Goal: Task Accomplishment & Management: Use online tool/utility

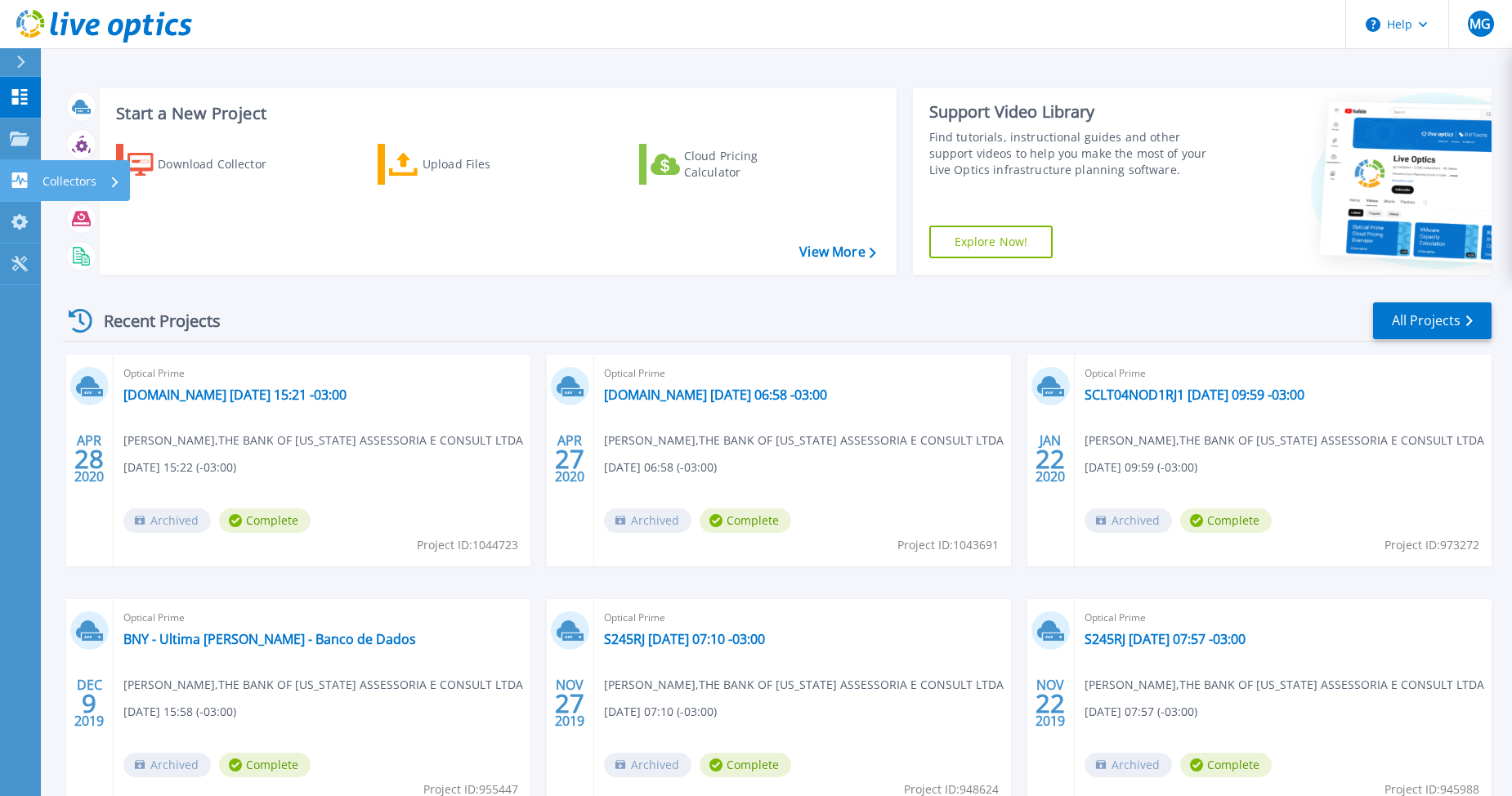
click at [57, 176] on p "Collectors" at bounding box center [69, 181] width 54 height 43
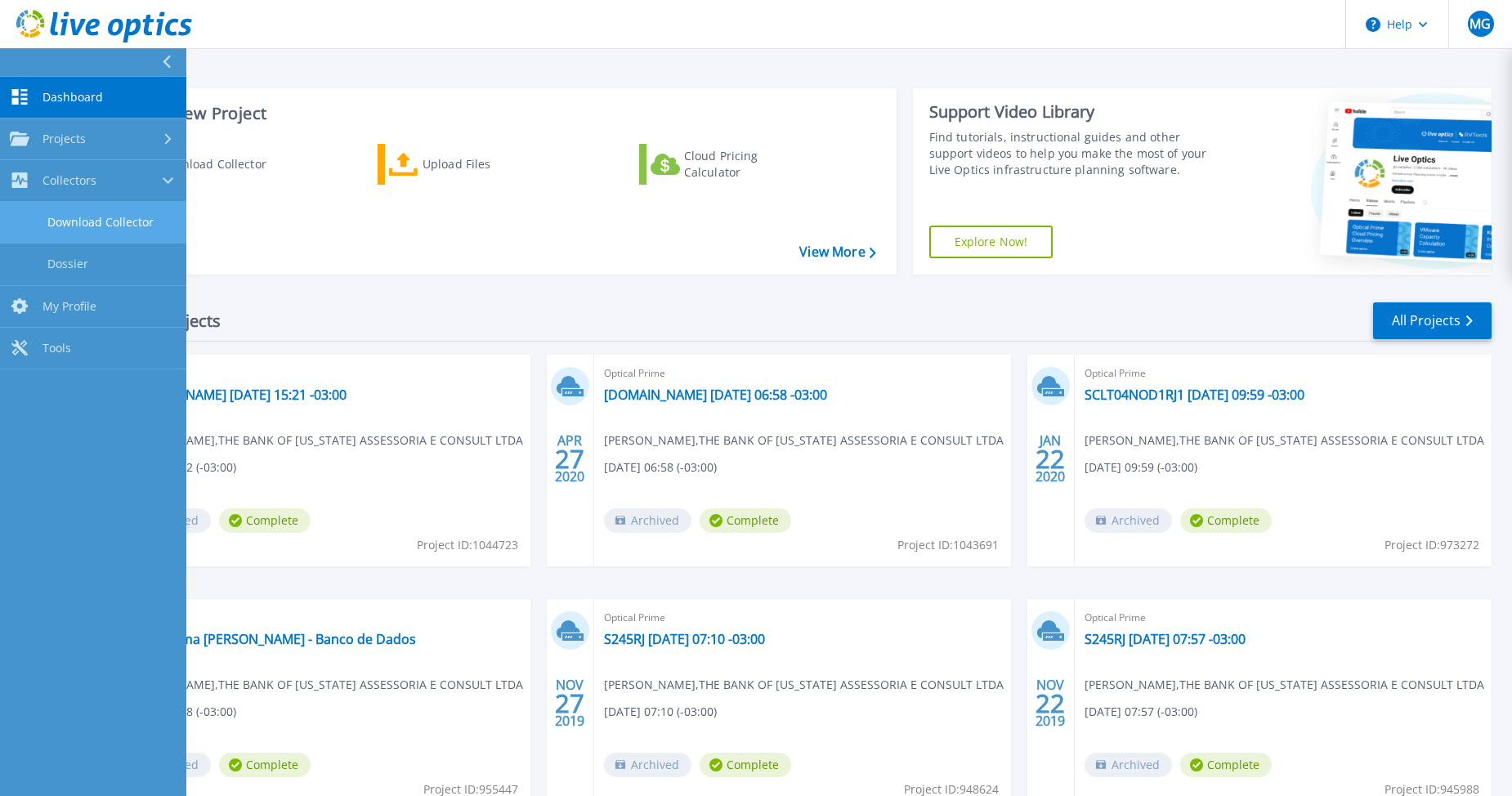
click at [82, 215] on link "Download Collector" at bounding box center [93, 222] width 187 height 42
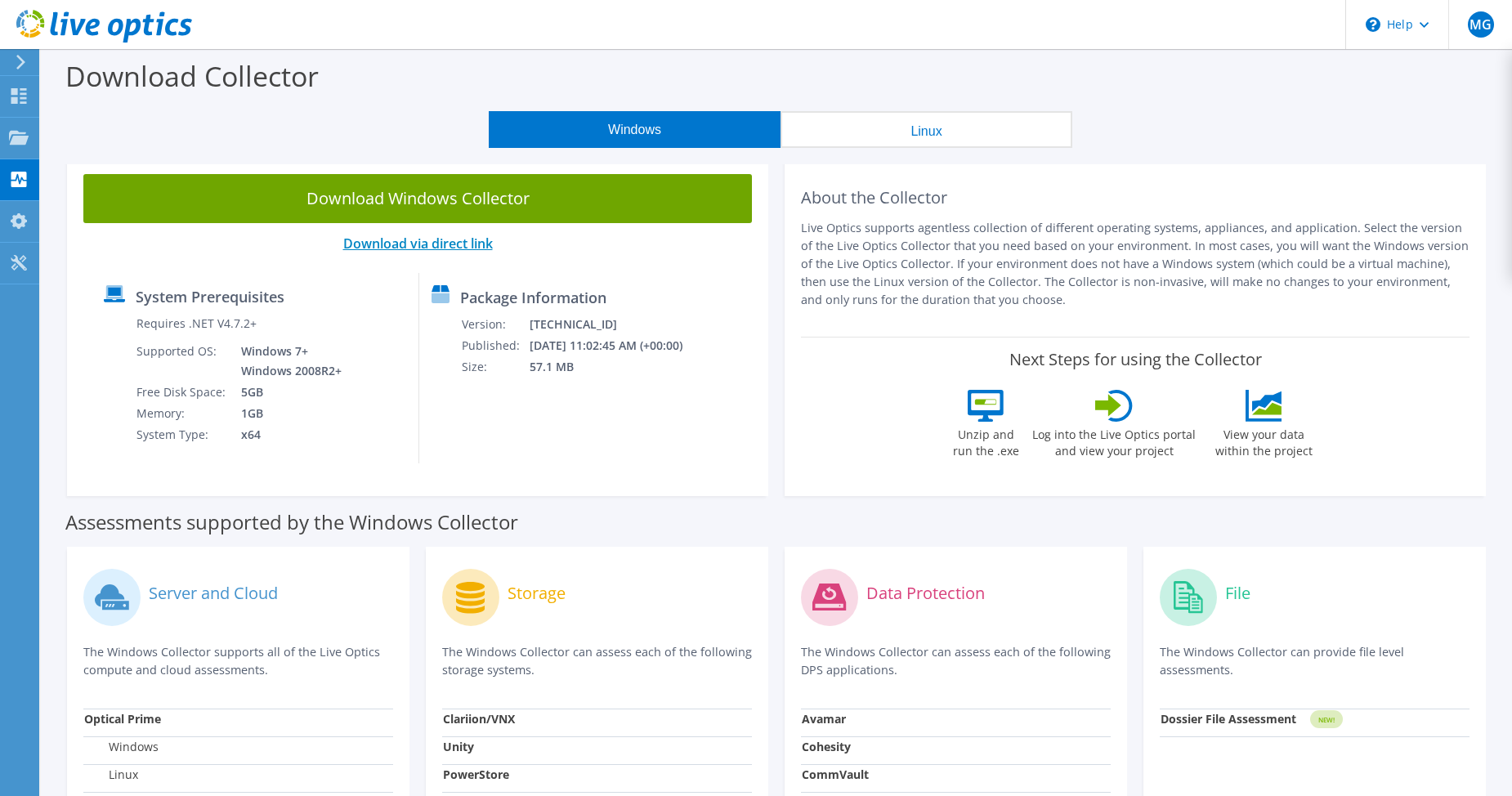
click at [469, 246] on link "Download via direct link" at bounding box center [418, 243] width 150 height 18
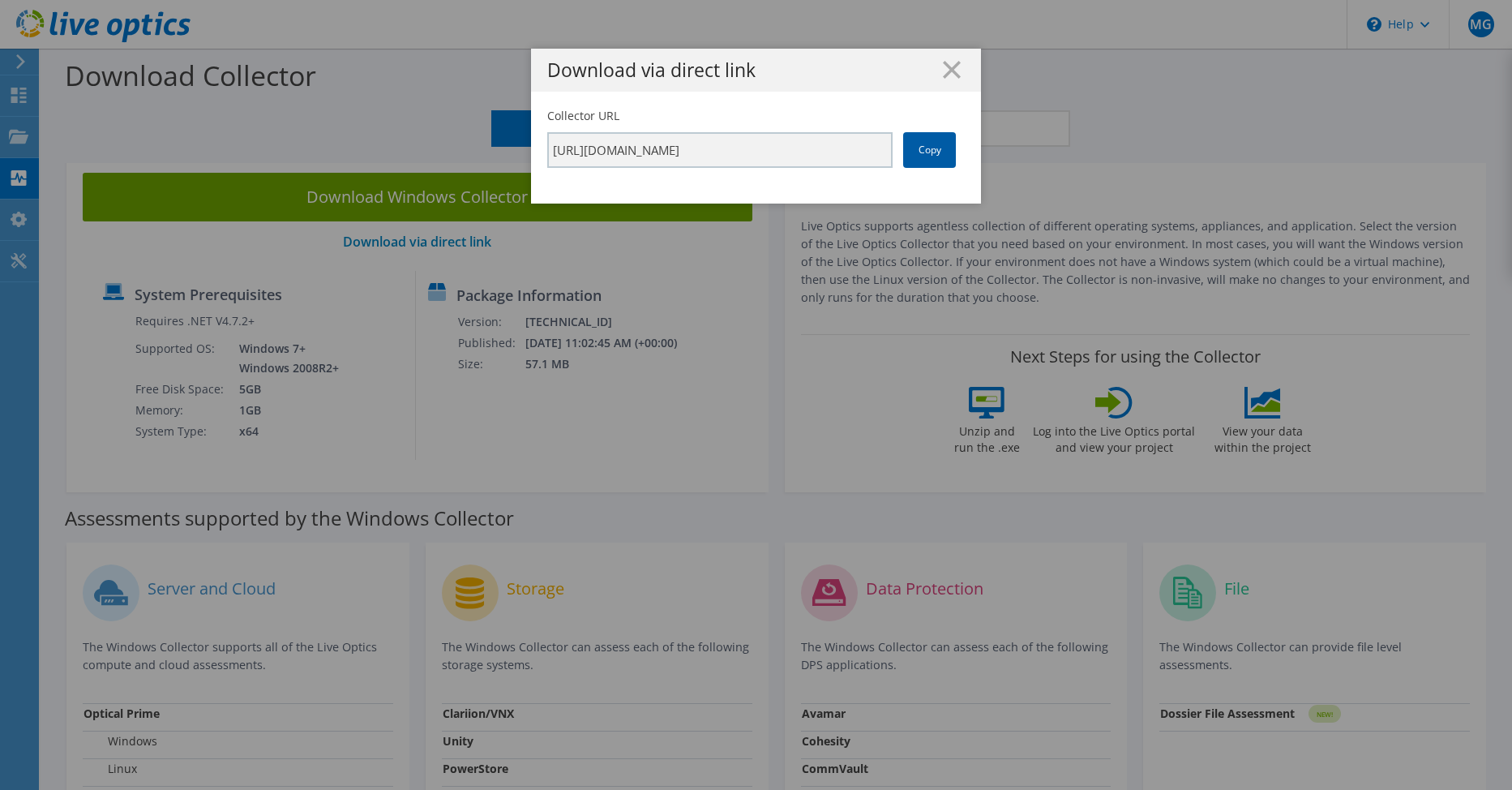
click at [930, 158] on link "Copy" at bounding box center [930, 150] width 53 height 36
click at [955, 73] on h1 "Download via direct link" at bounding box center [756, 70] width 418 height 19
click at [954, 76] on icon at bounding box center [951, 70] width 18 height 18
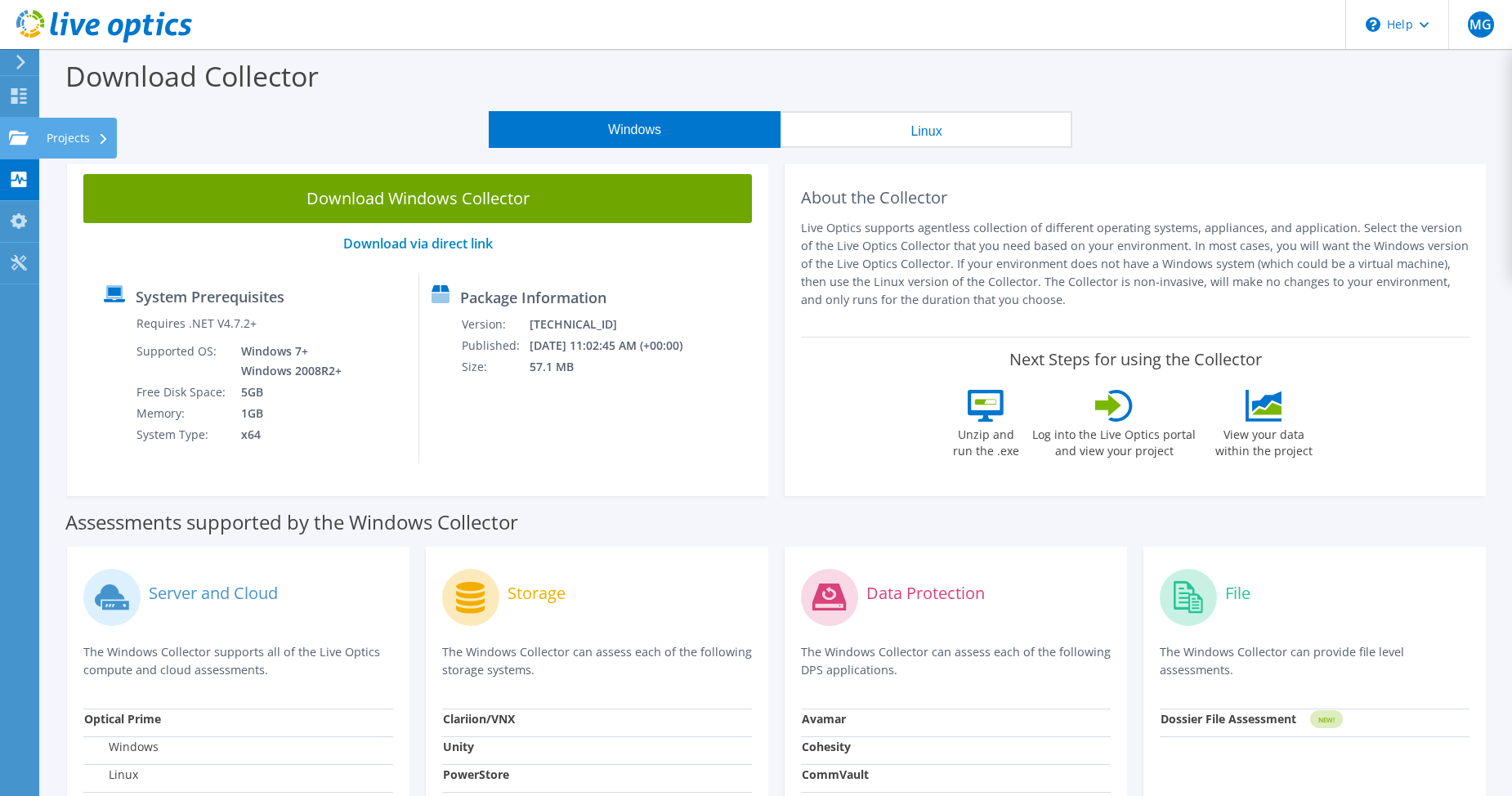
click at [78, 141] on div "Projects" at bounding box center [78, 137] width 79 height 41
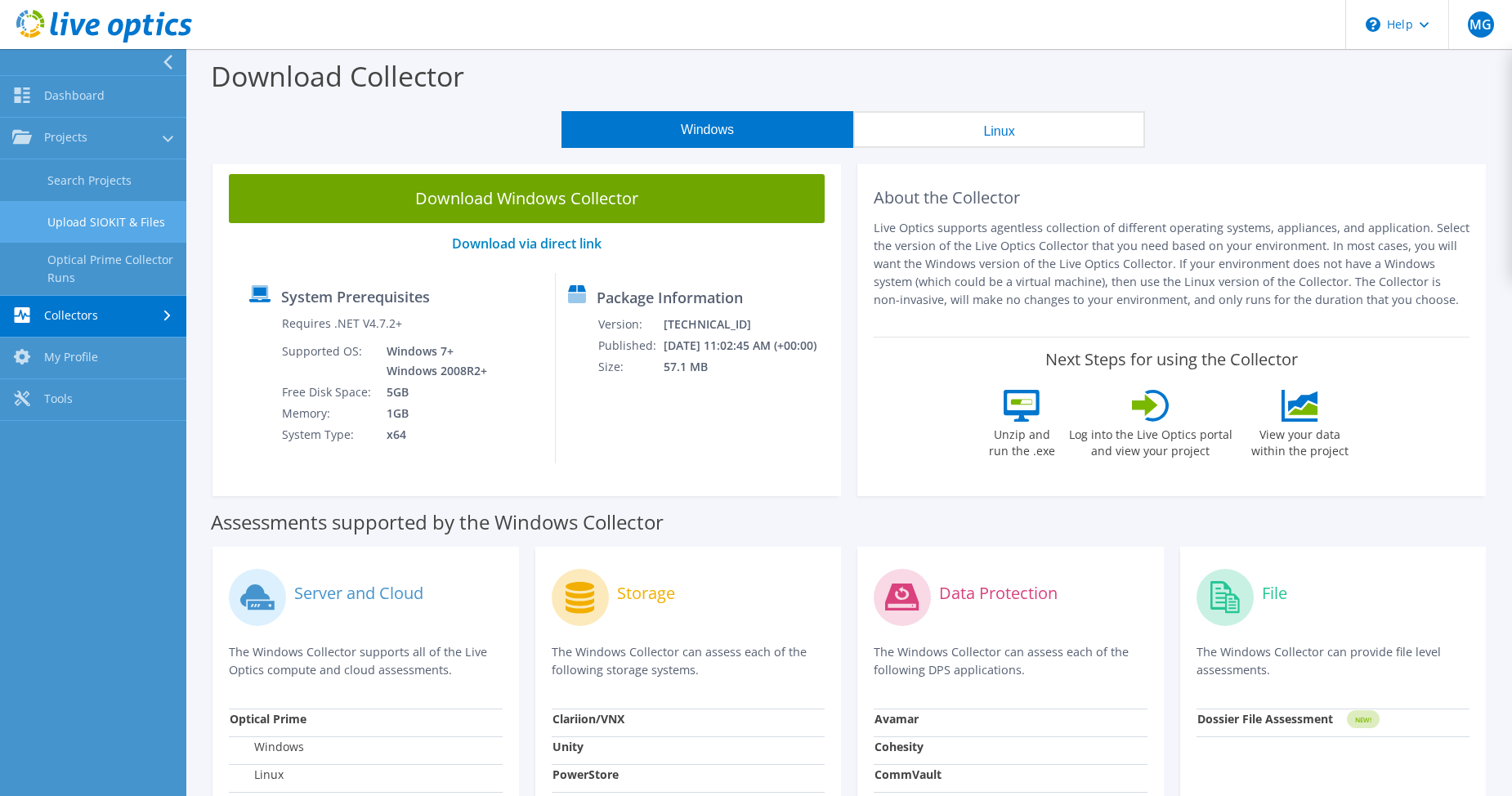
click at [126, 220] on link "Upload SIOKIT & Files" at bounding box center [93, 221] width 187 height 42
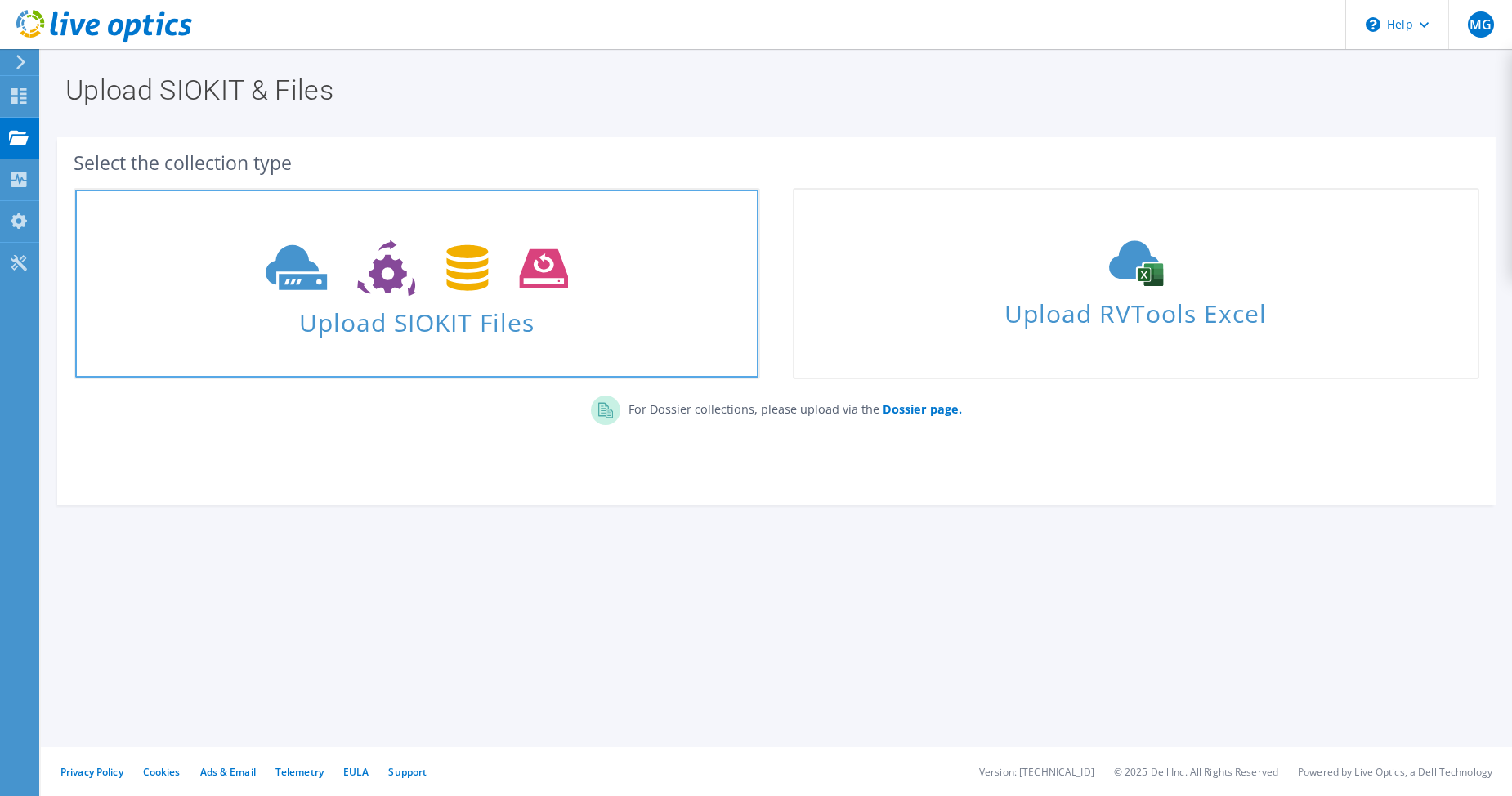
click at [267, 320] on span "Upload SIOKIT Files" at bounding box center [417, 317] width 684 height 35
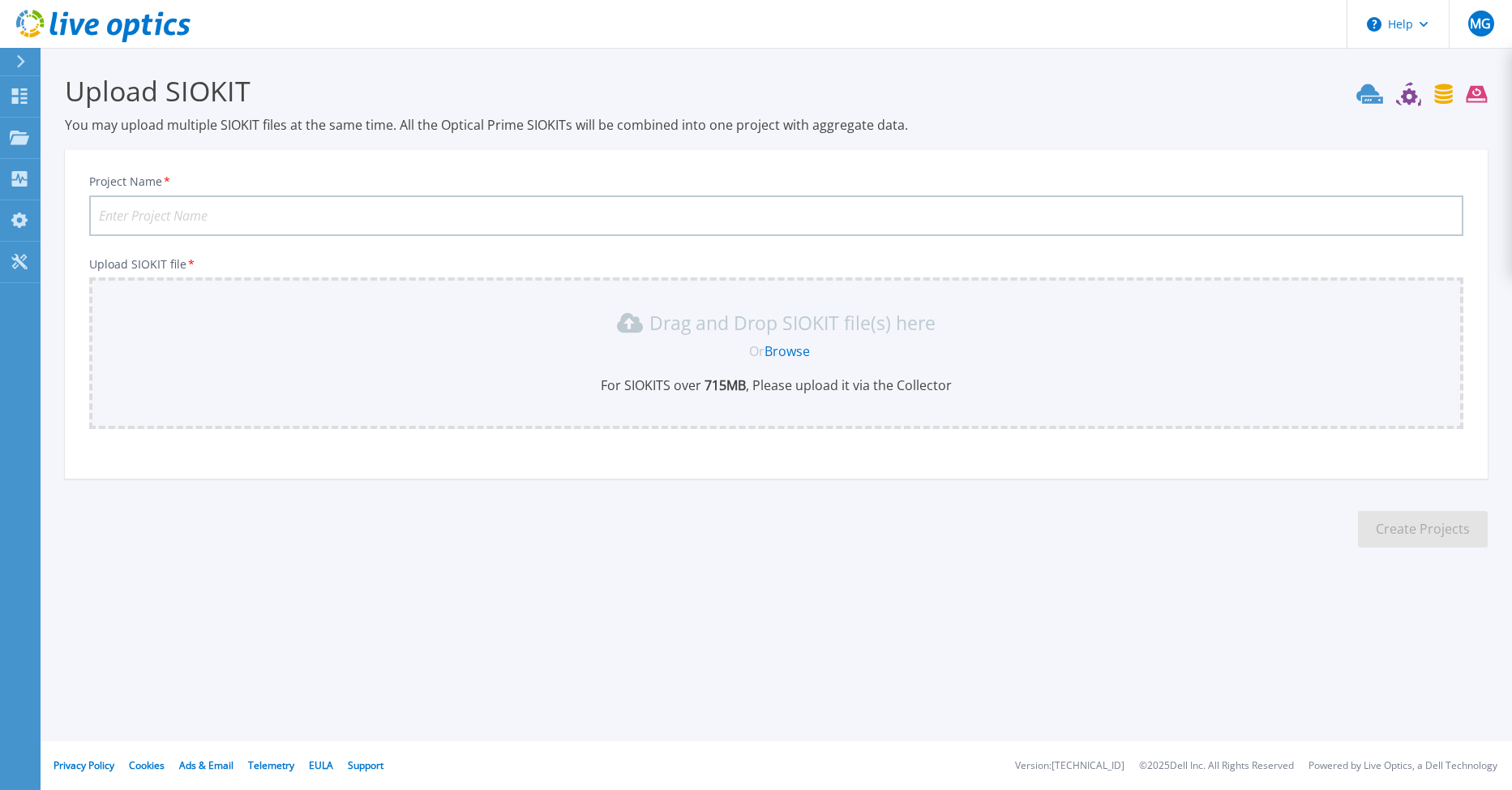
click at [784, 351] on link "Browse" at bounding box center [787, 350] width 45 height 18
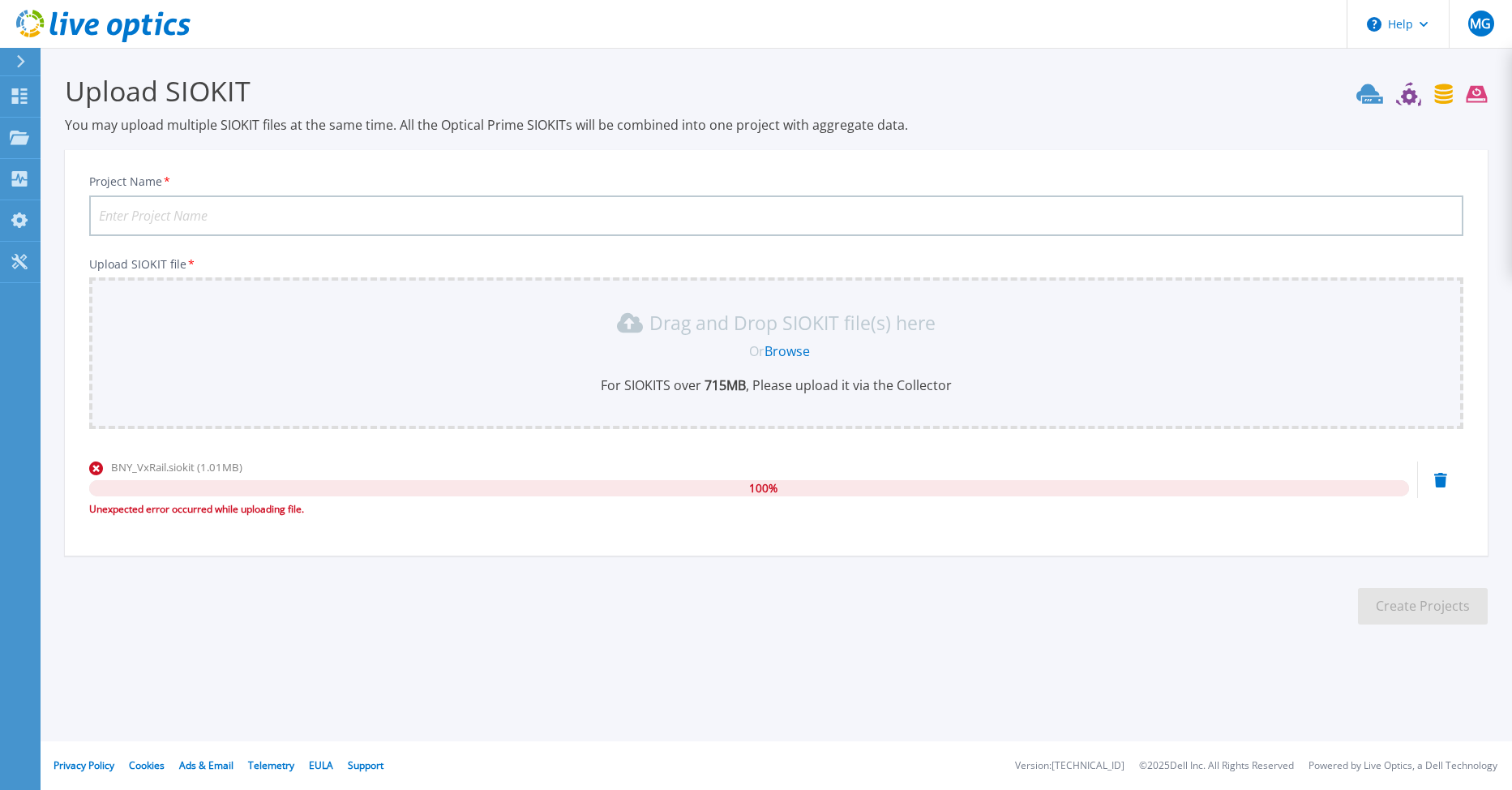
click at [1440, 479] on icon at bounding box center [1442, 480] width 13 height 15
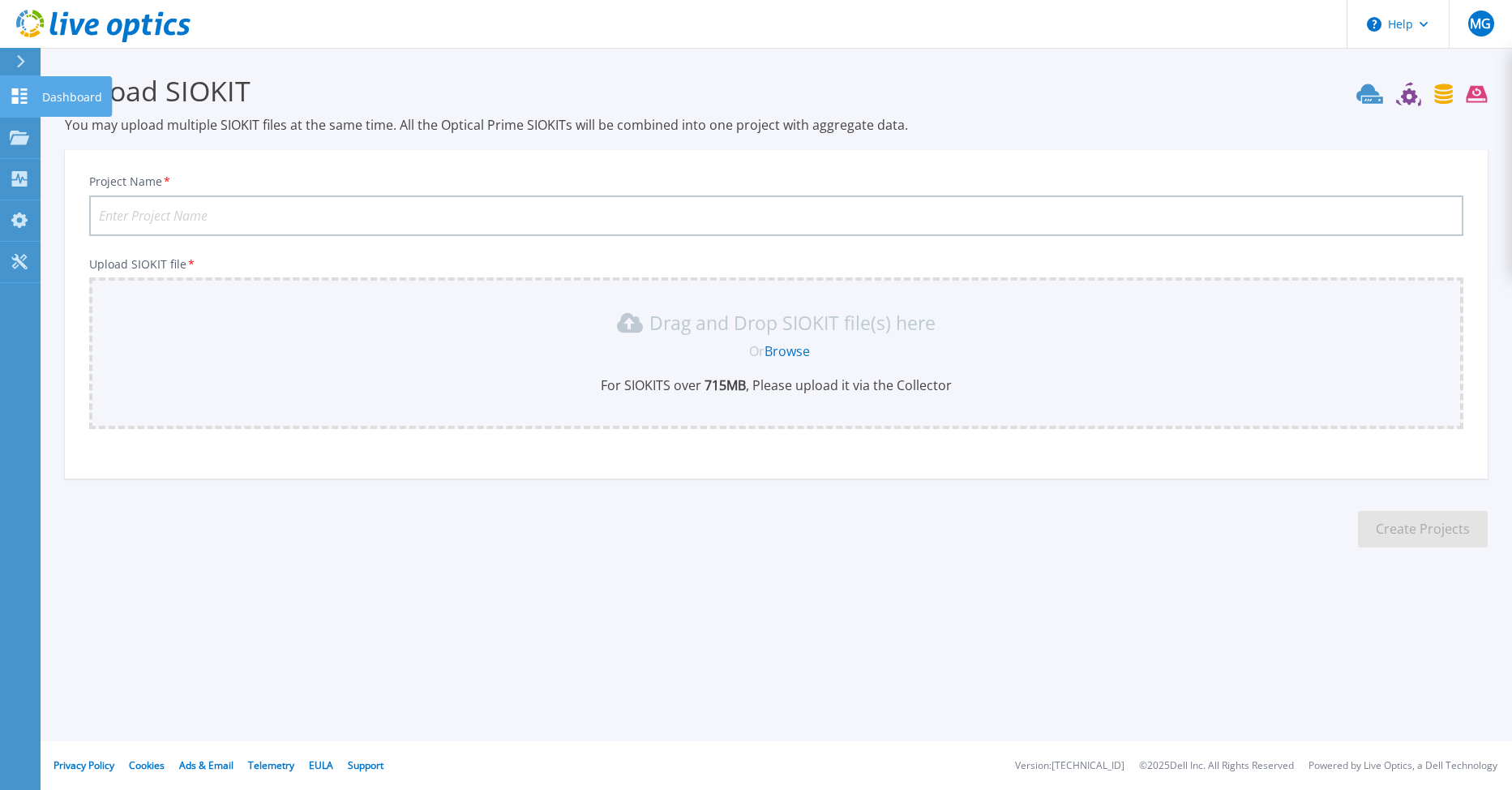
click at [23, 100] on icon at bounding box center [19, 96] width 20 height 15
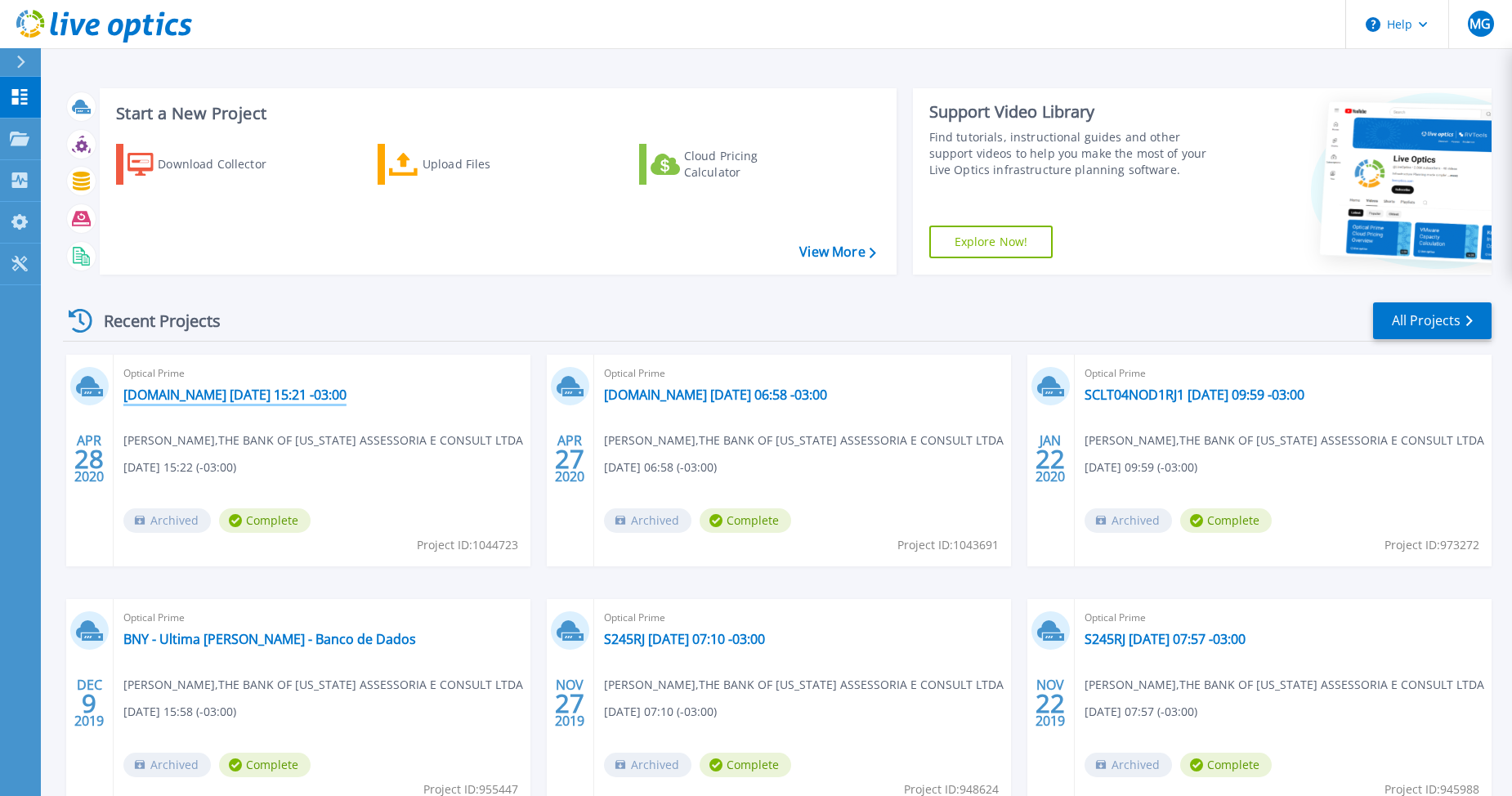
click at [347, 394] on link "[DOMAIN_NAME] [DATE] 15:21 -03:00" at bounding box center [235, 394] width 223 height 16
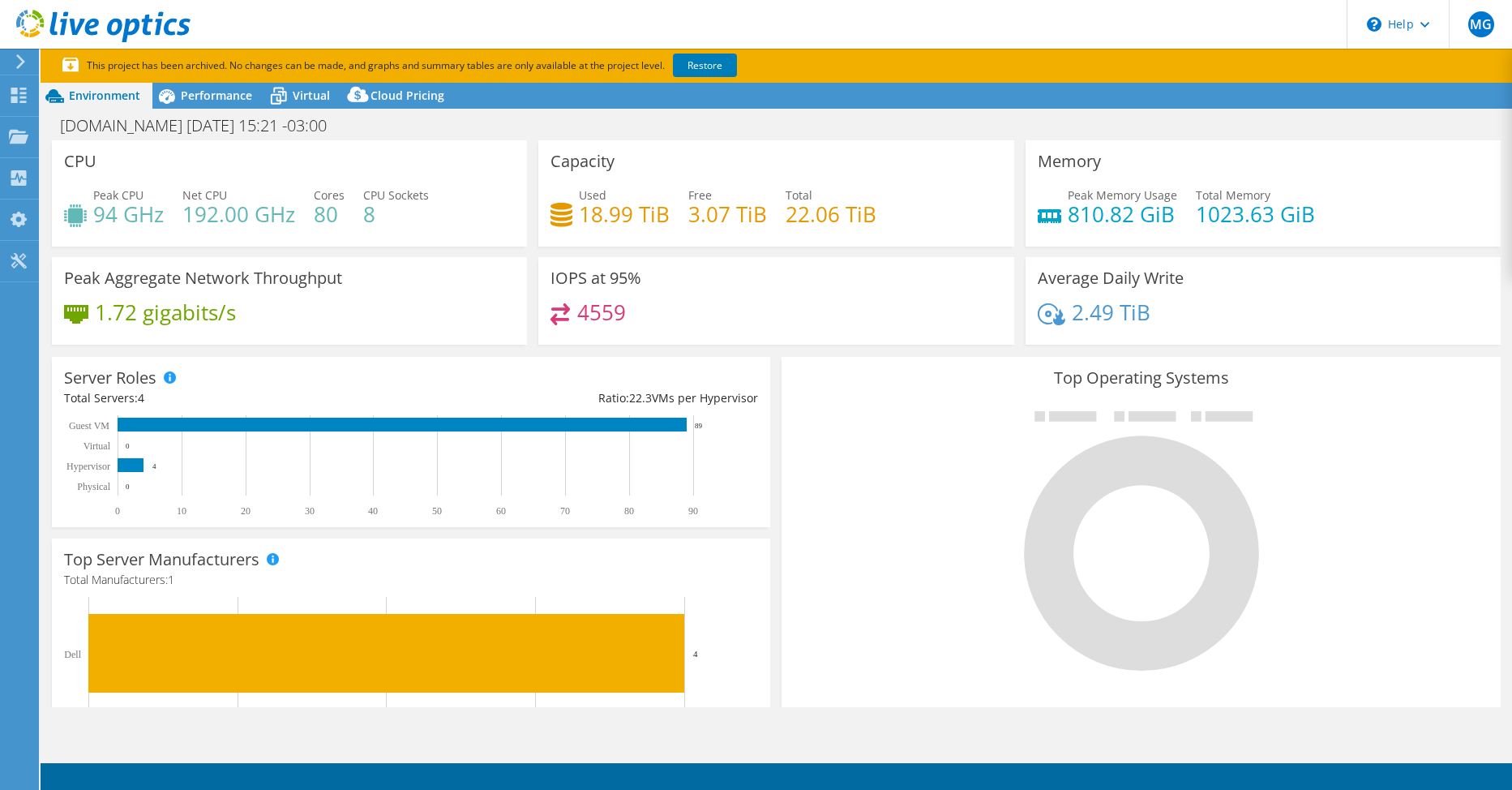
select select "SouthAmerica"
select select "USD"
click at [299, 96] on span "Virtual" at bounding box center [312, 95] width 38 height 15
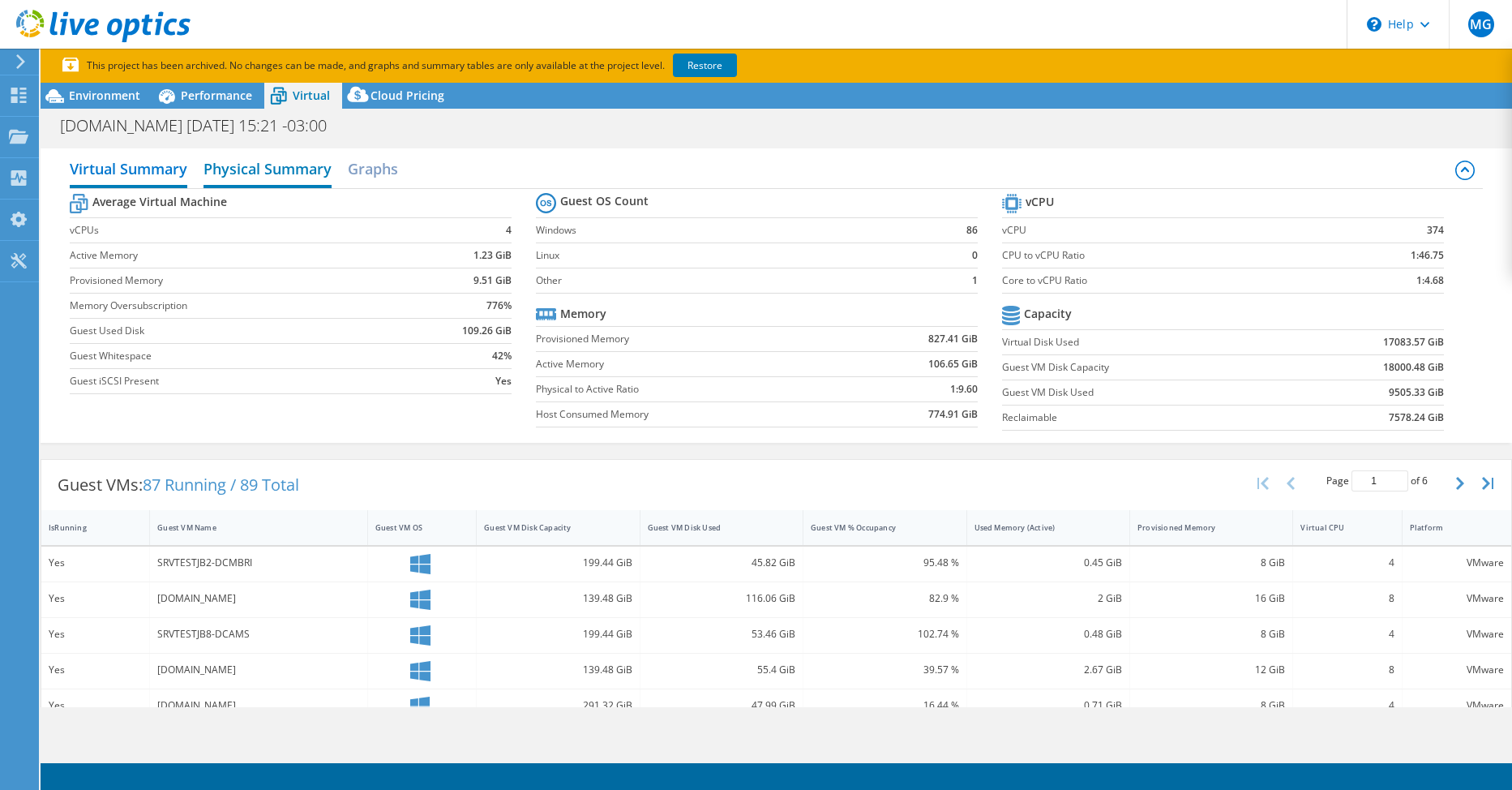
click at [307, 167] on h2 "Physical Summary" at bounding box center [268, 170] width 128 height 36
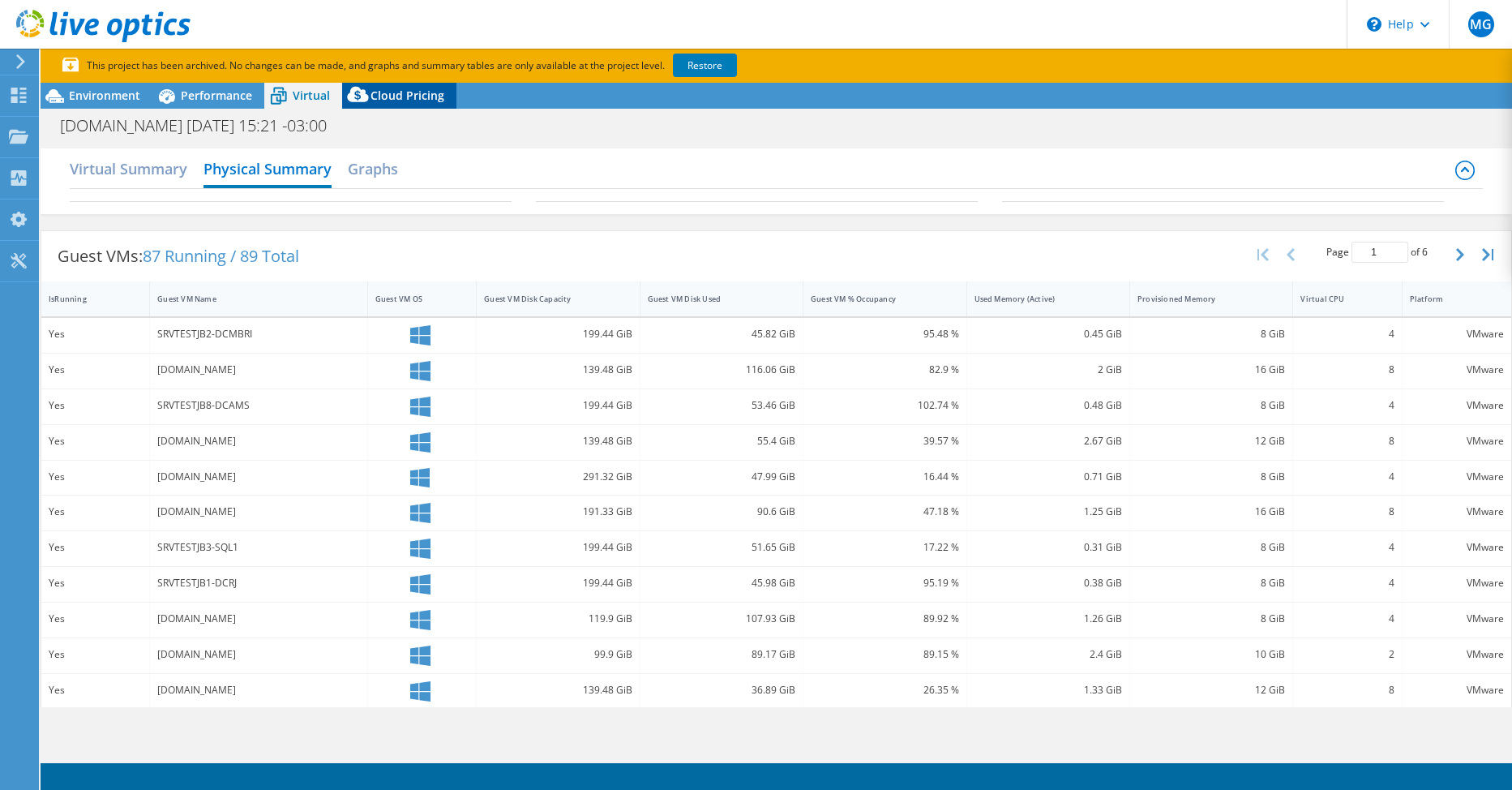
click at [389, 98] on span "Cloud Pricing" at bounding box center [408, 95] width 74 height 15
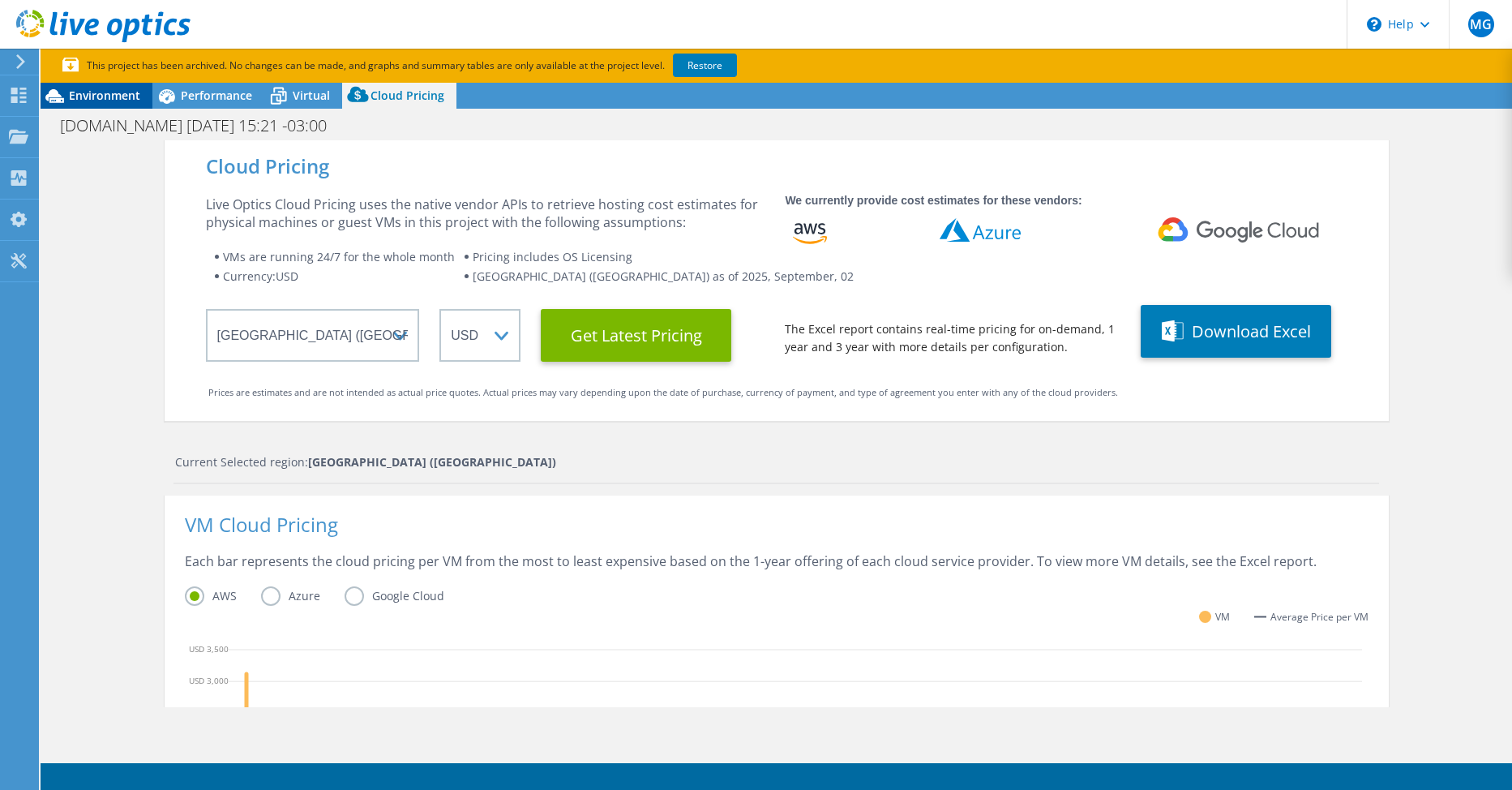
click at [96, 94] on span "Environment" at bounding box center [104, 95] width 71 height 15
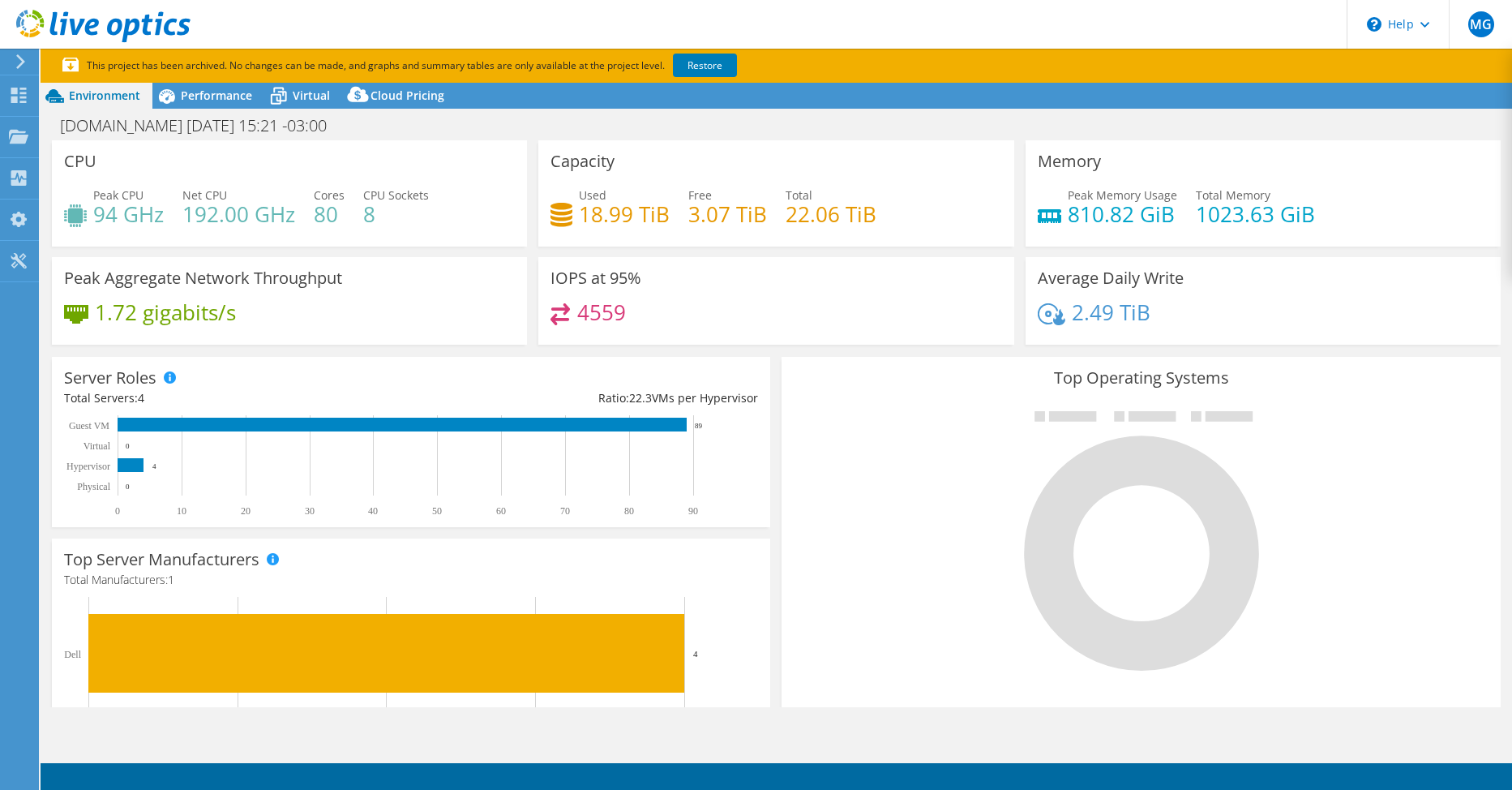
click at [24, 60] on icon at bounding box center [21, 62] width 12 height 15
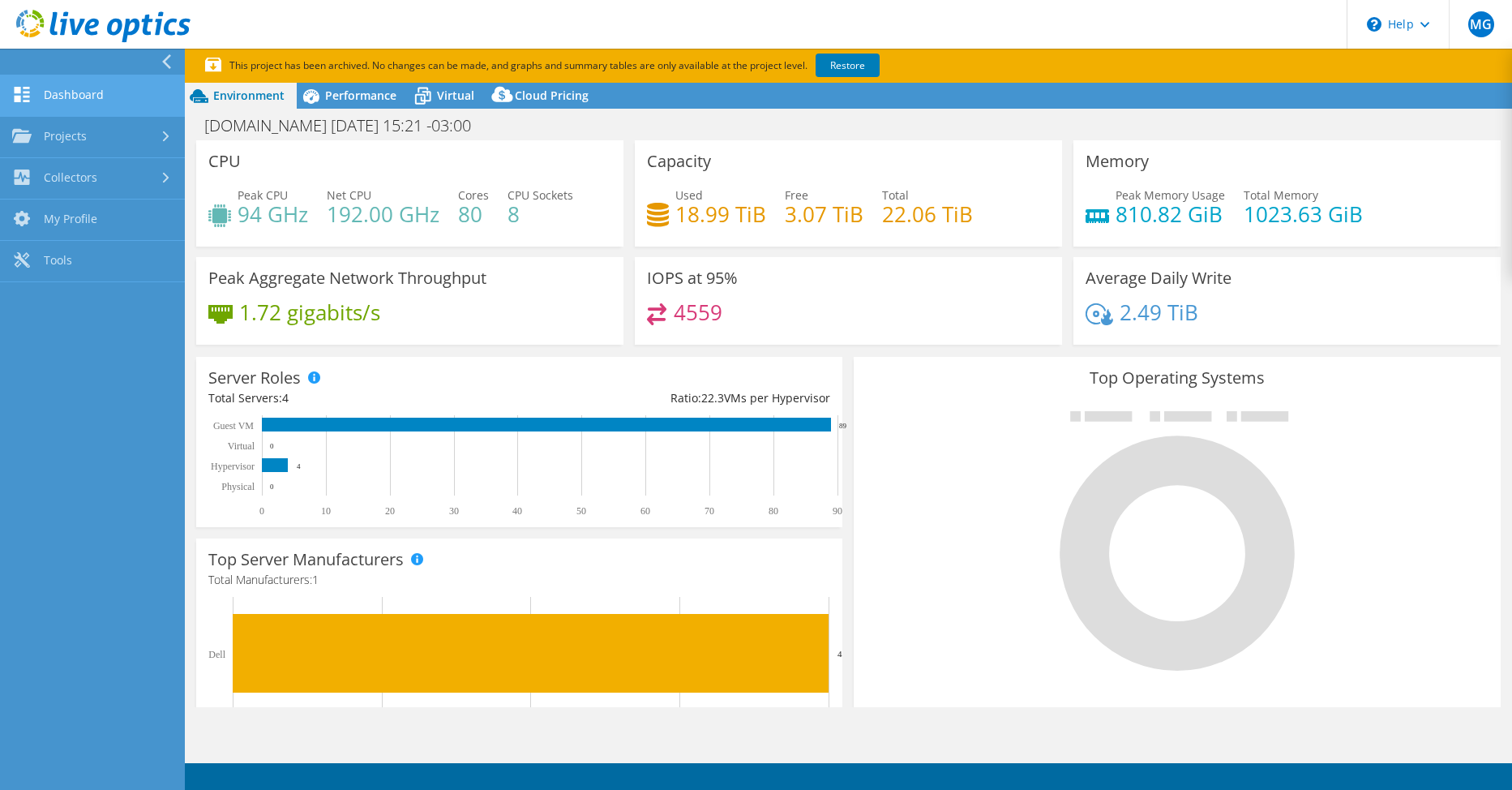
click at [48, 88] on link "Dashboard" at bounding box center [92, 96] width 185 height 41
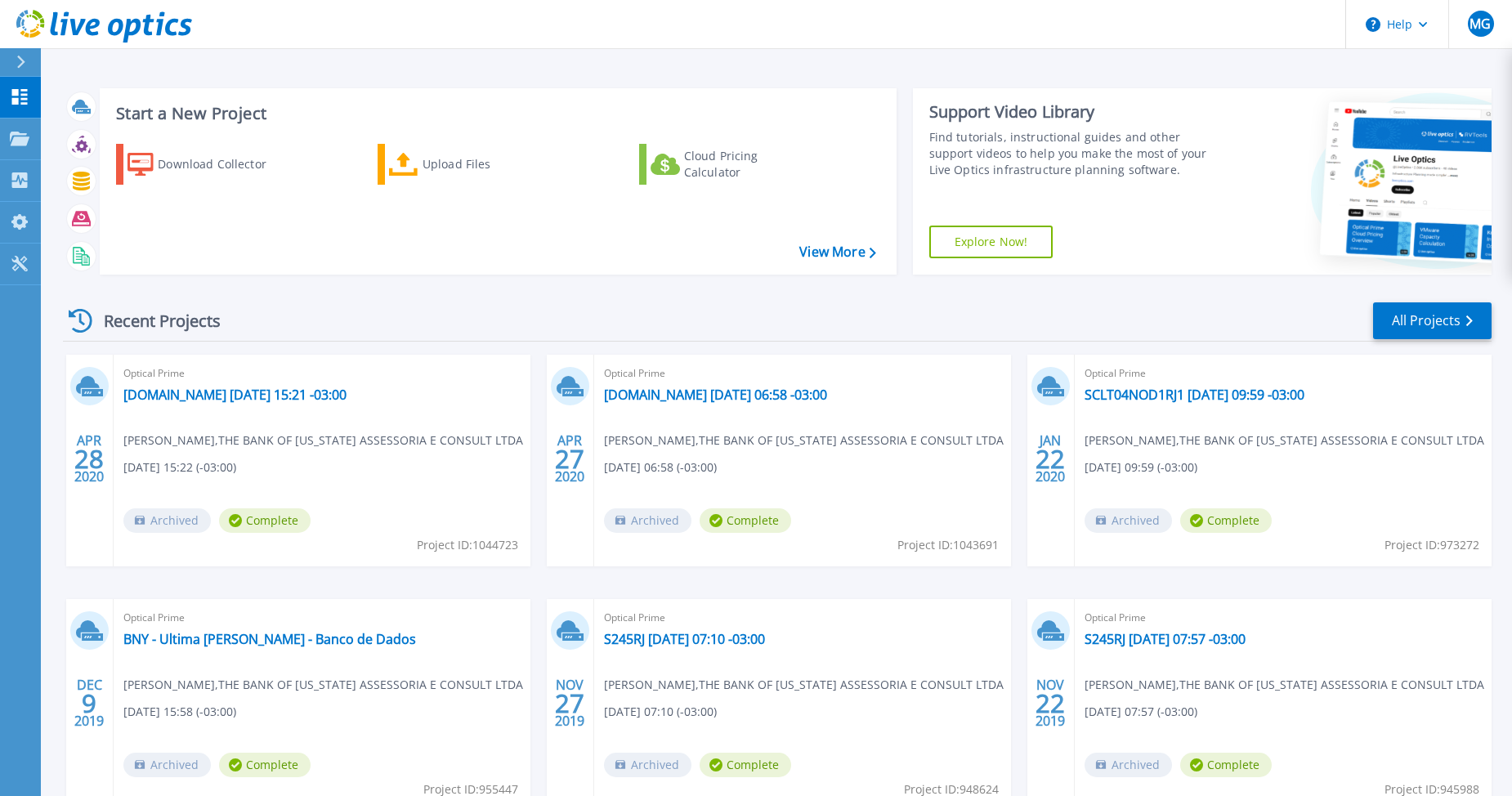
click at [22, 58] on icon at bounding box center [20, 62] width 9 height 13
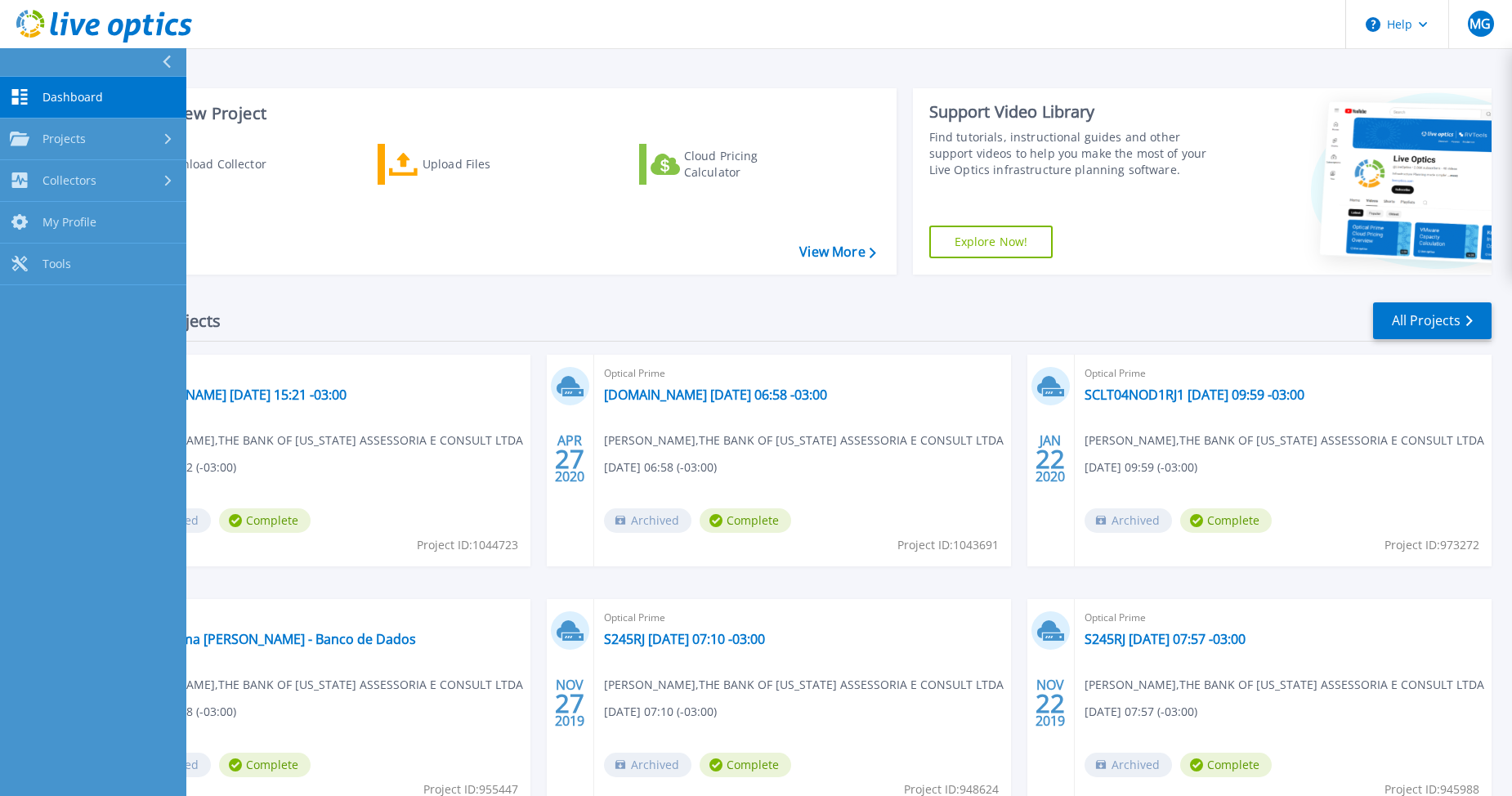
click at [58, 92] on span "Dashboard" at bounding box center [73, 97] width 61 height 15
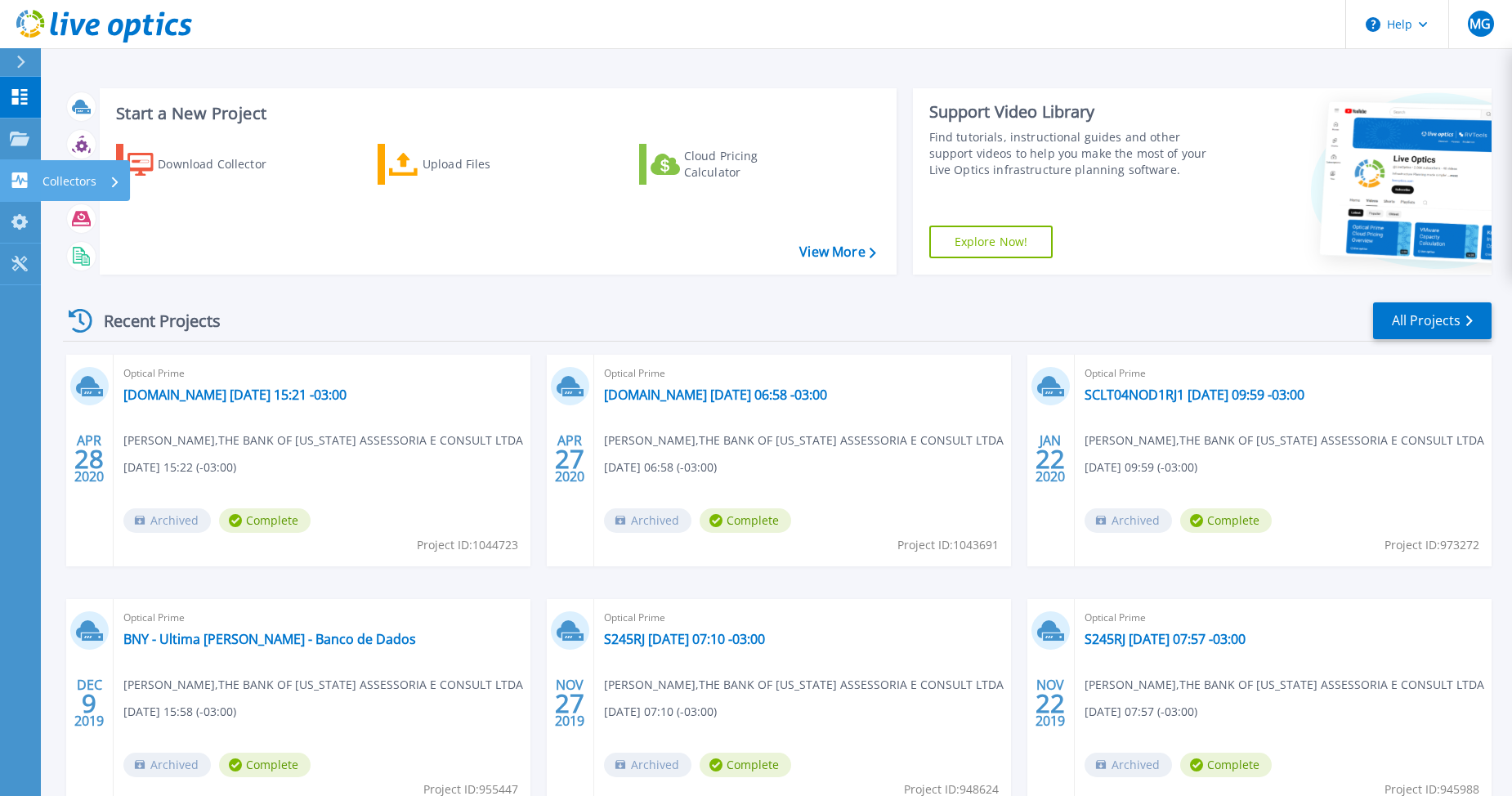
click at [94, 177] on p "Collectors" at bounding box center [69, 181] width 54 height 43
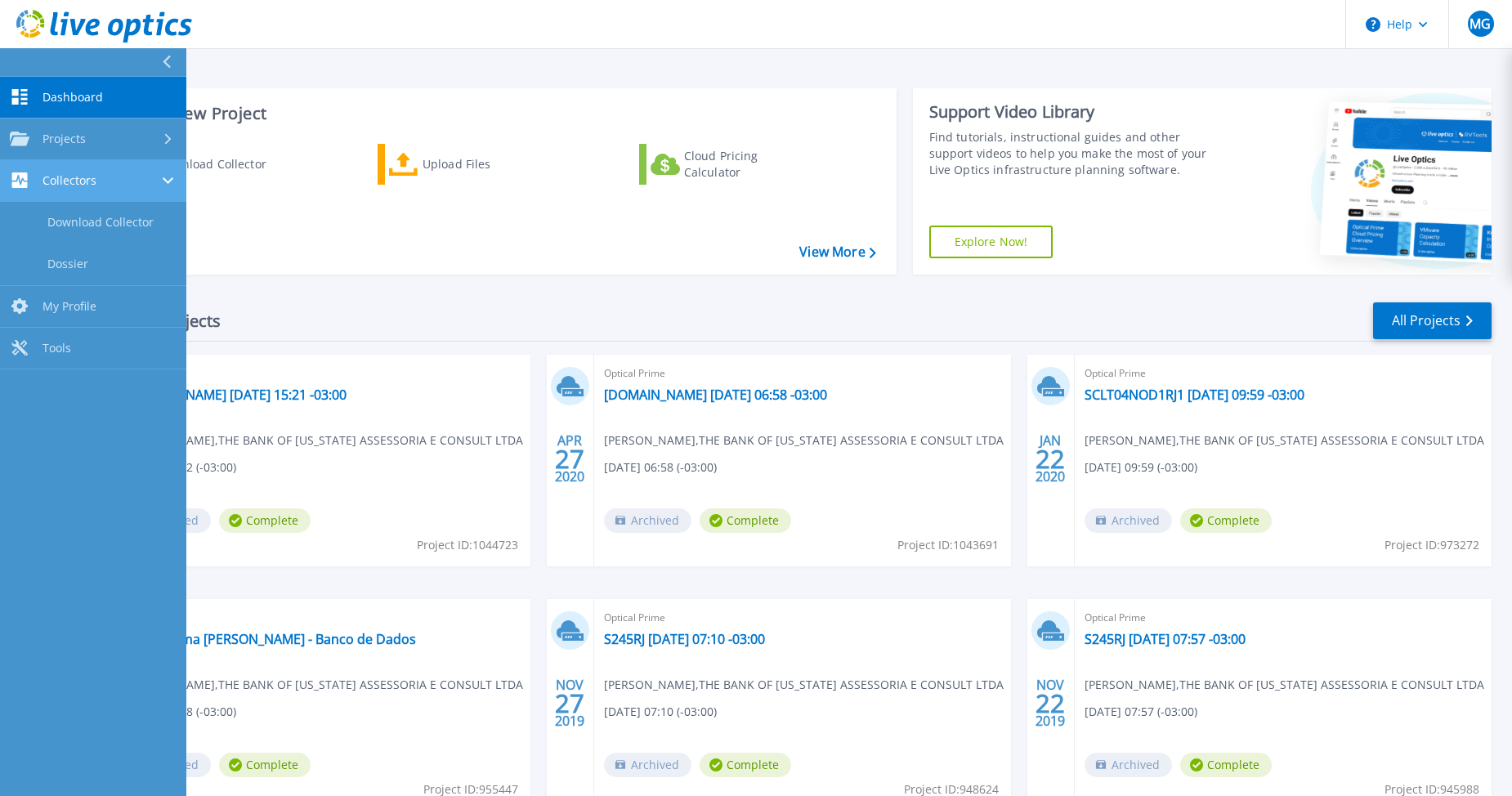
click at [83, 175] on span "Collectors" at bounding box center [69, 181] width 54 height 15
click at [89, 221] on link "Download Collector" at bounding box center [93, 222] width 187 height 42
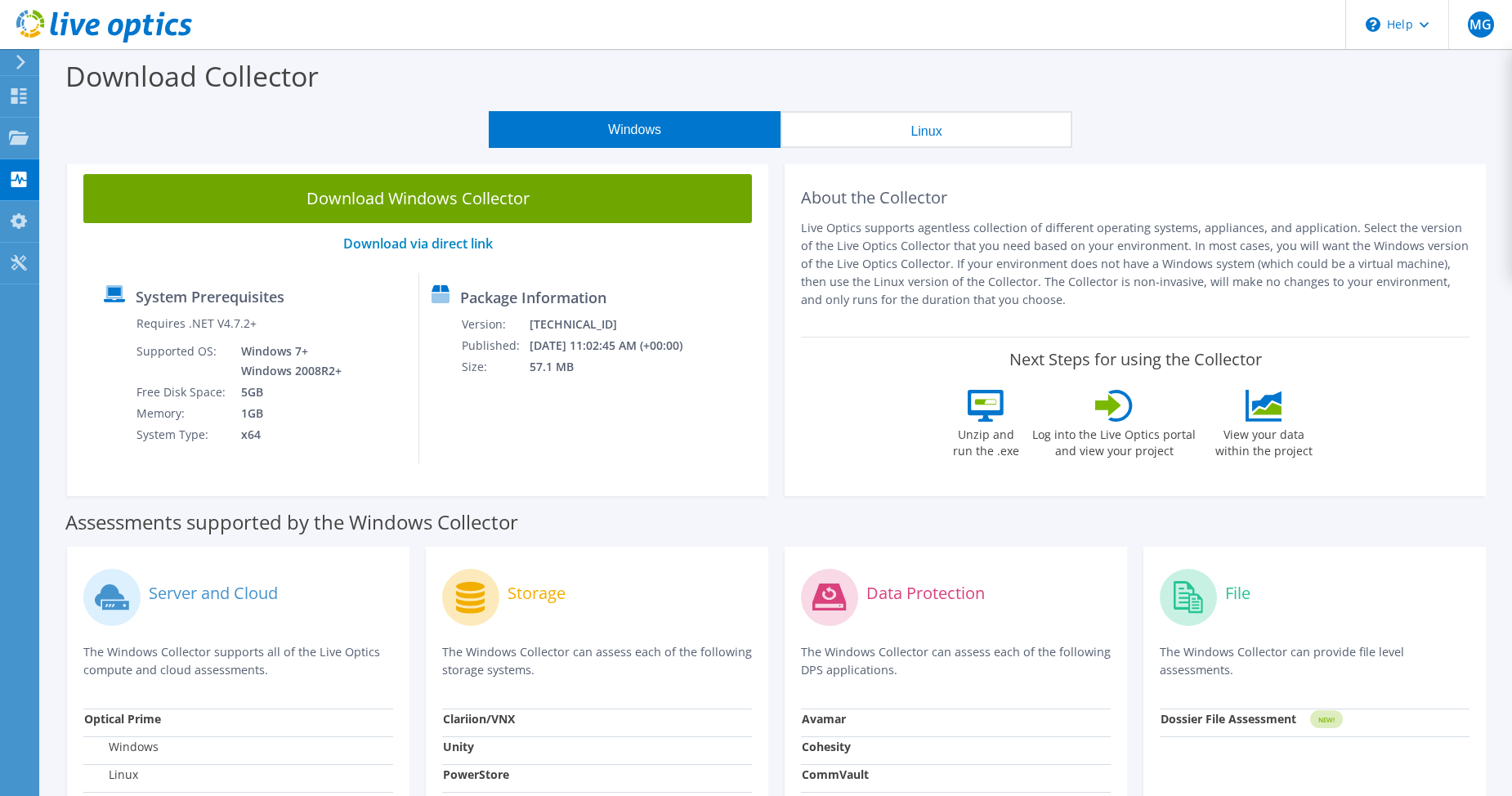
click at [69, 34] on icon at bounding box center [104, 26] width 176 height 33
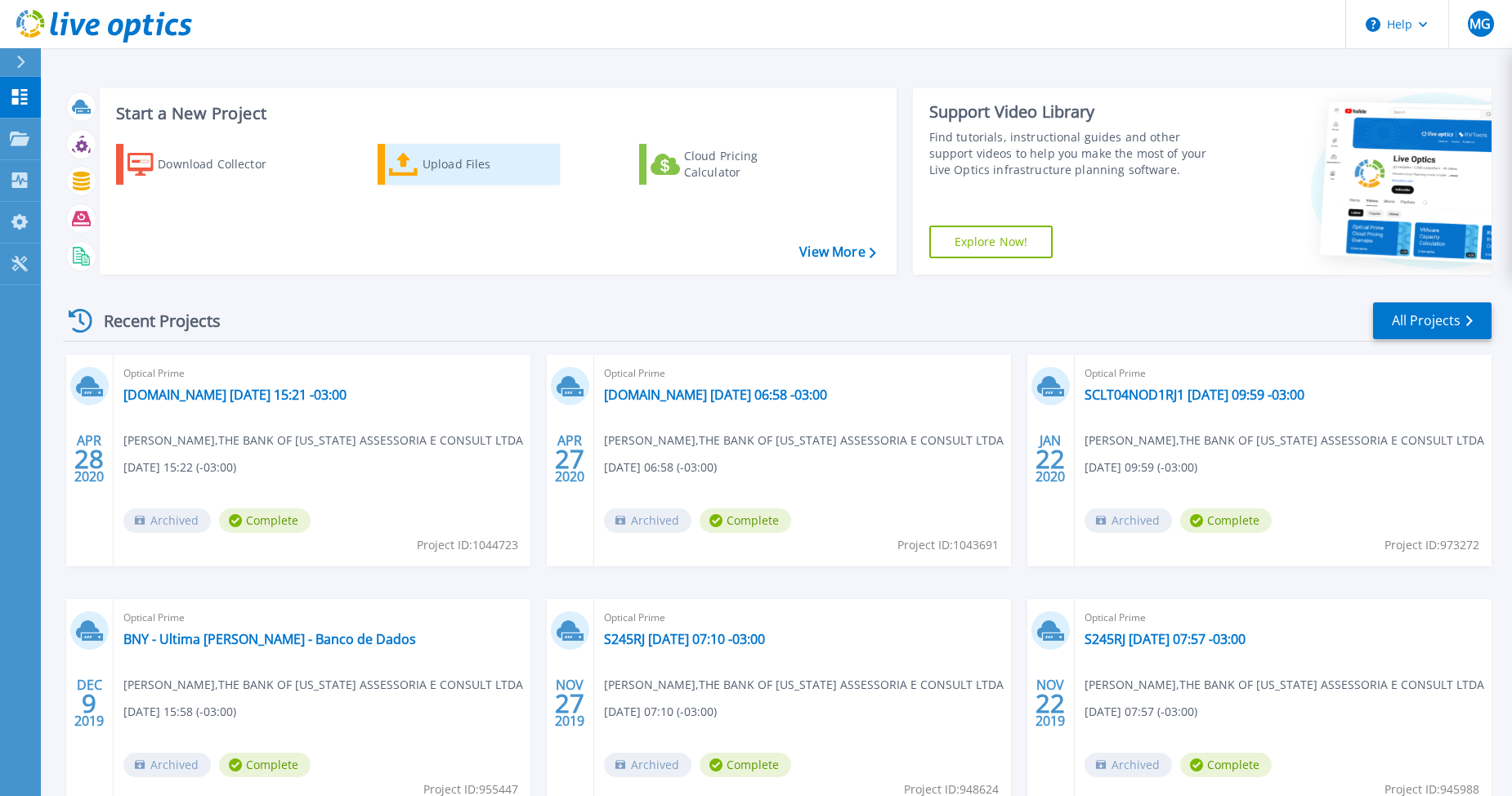
click at [459, 159] on div "Upload Files" at bounding box center [488, 164] width 131 height 33
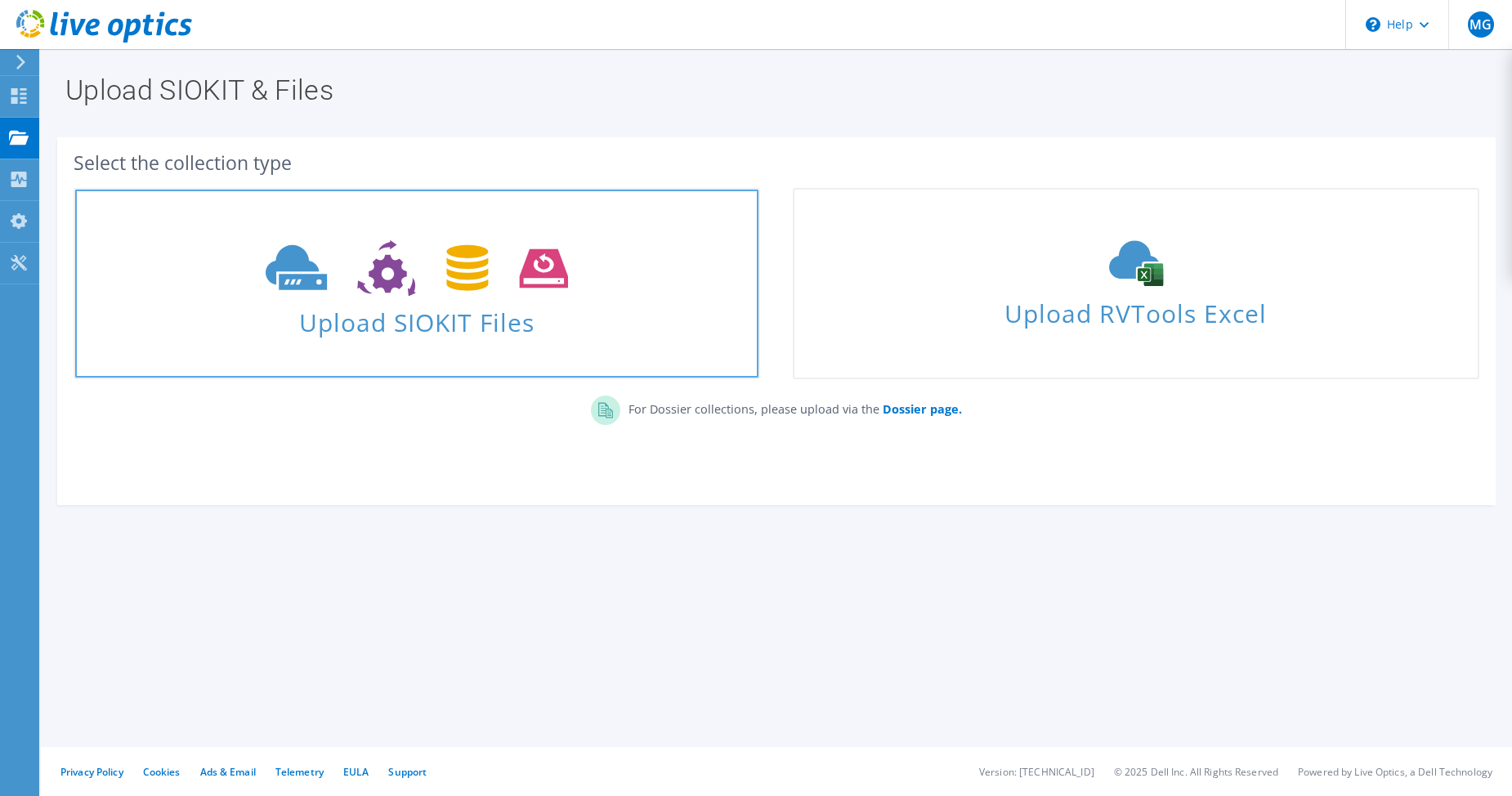
click at [579, 336] on link "Upload SIOKIT Files" at bounding box center [417, 284] width 686 height 191
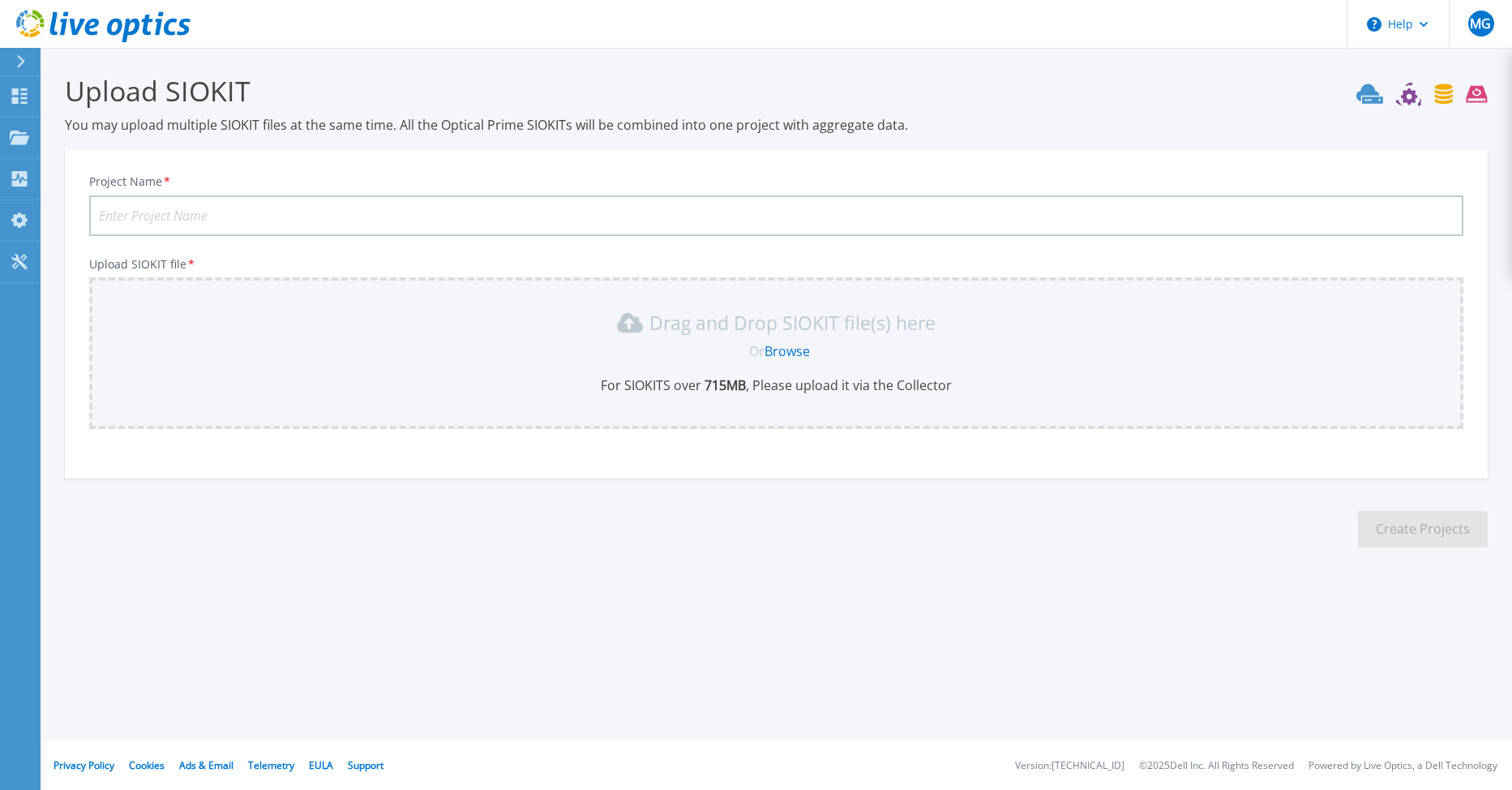
click at [312, 212] on input "Project Name *" at bounding box center [777, 215] width 1375 height 40
click at [116, 213] on input "Project Name *" at bounding box center [777, 215] width 1375 height 40
type input "Teste"
click at [804, 348] on link "Browse" at bounding box center [787, 350] width 45 height 18
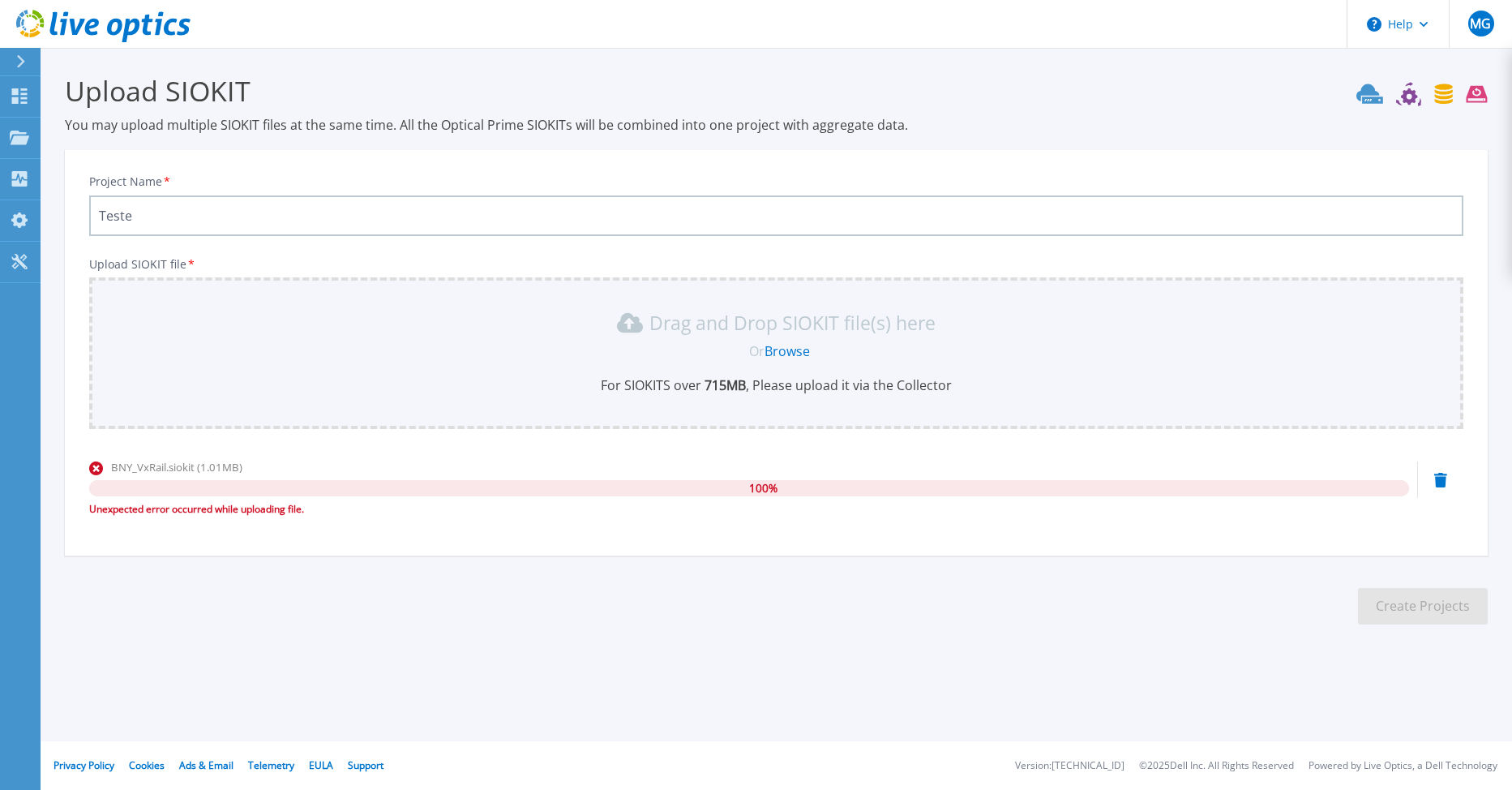
click at [75, 18] on icon at bounding box center [103, 25] width 175 height 33
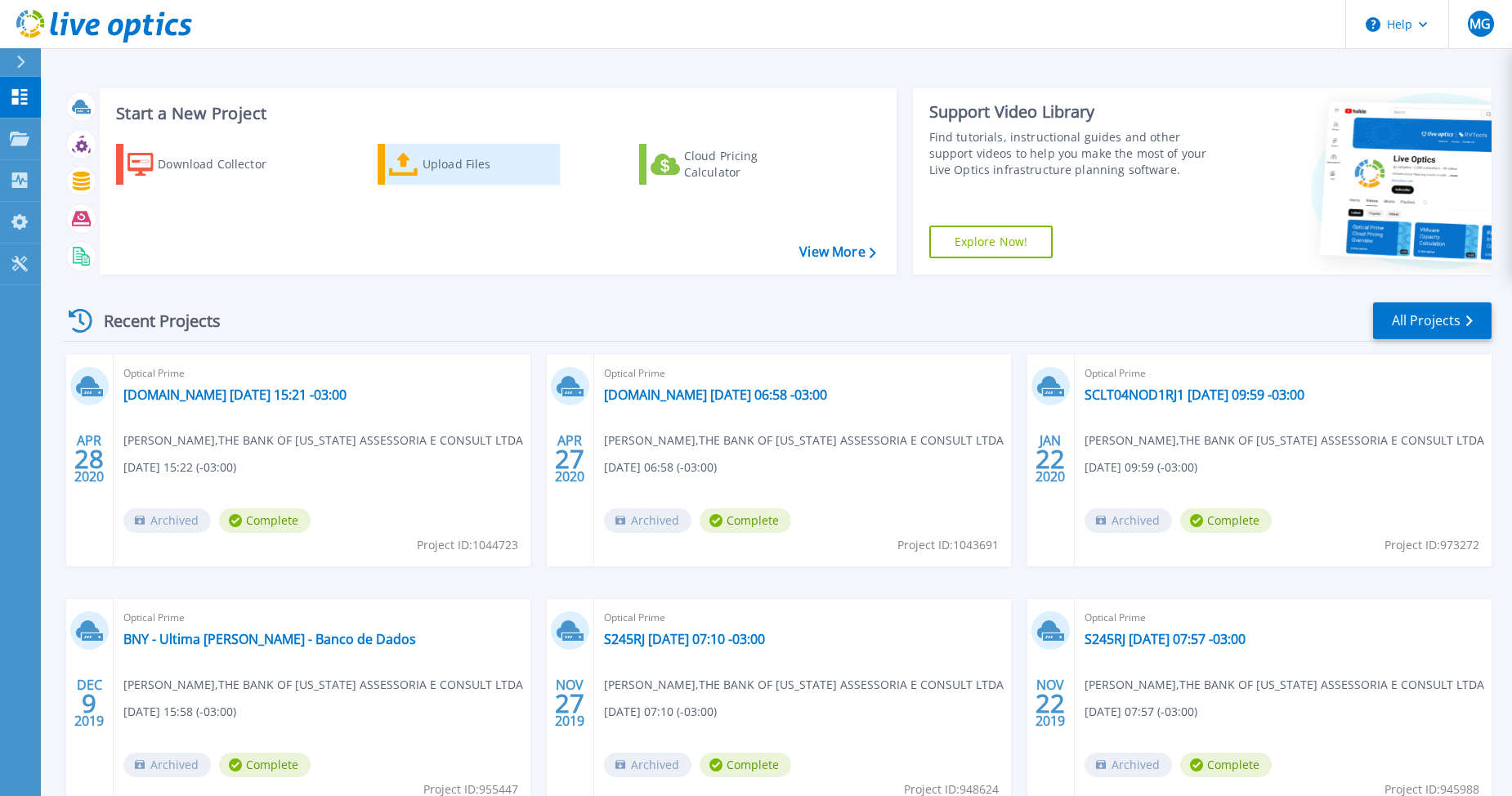
click at [461, 165] on div "Upload Files" at bounding box center [488, 164] width 131 height 33
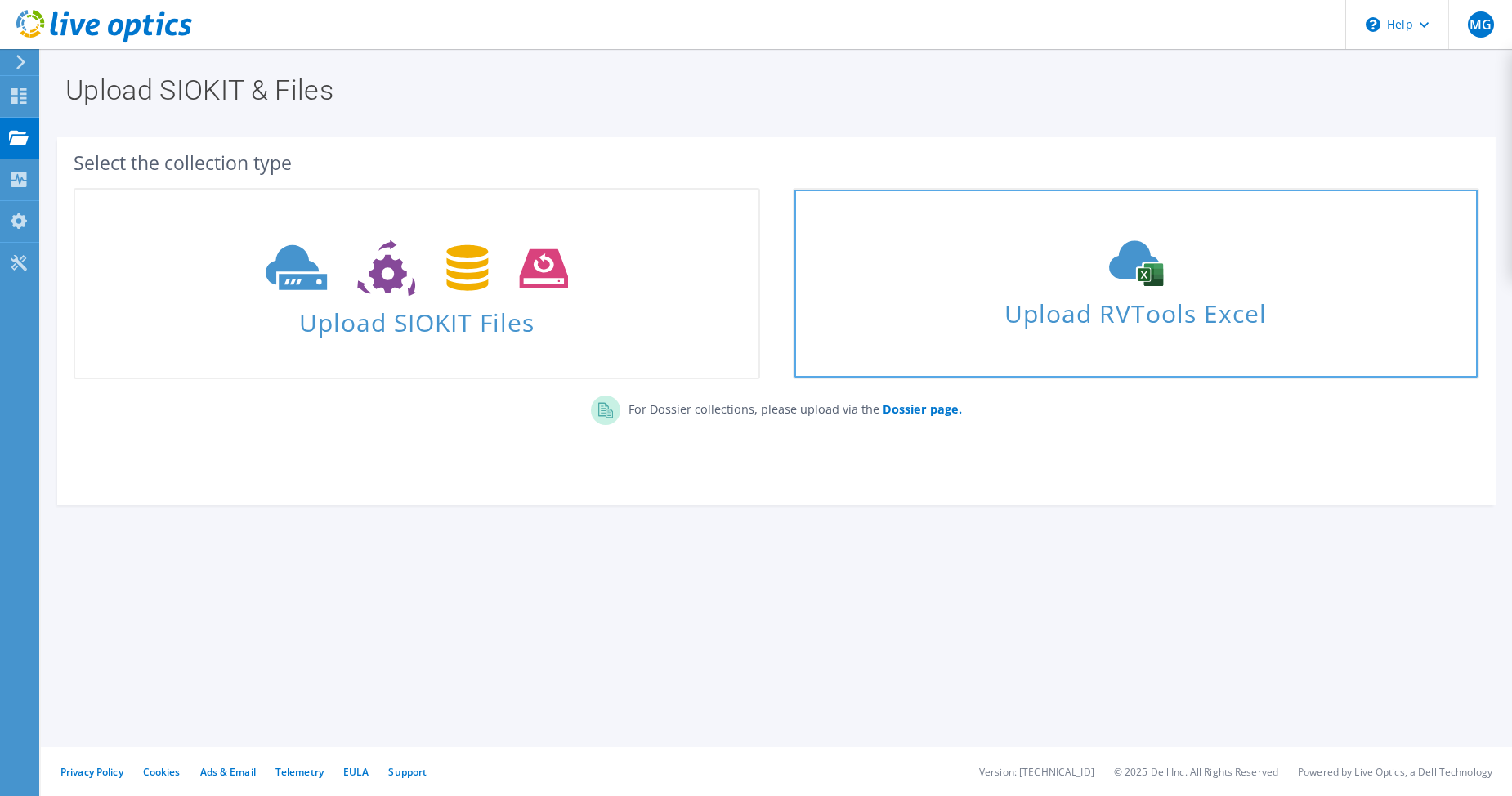
click at [1225, 276] on icon at bounding box center [1136, 263] width 245 height 45
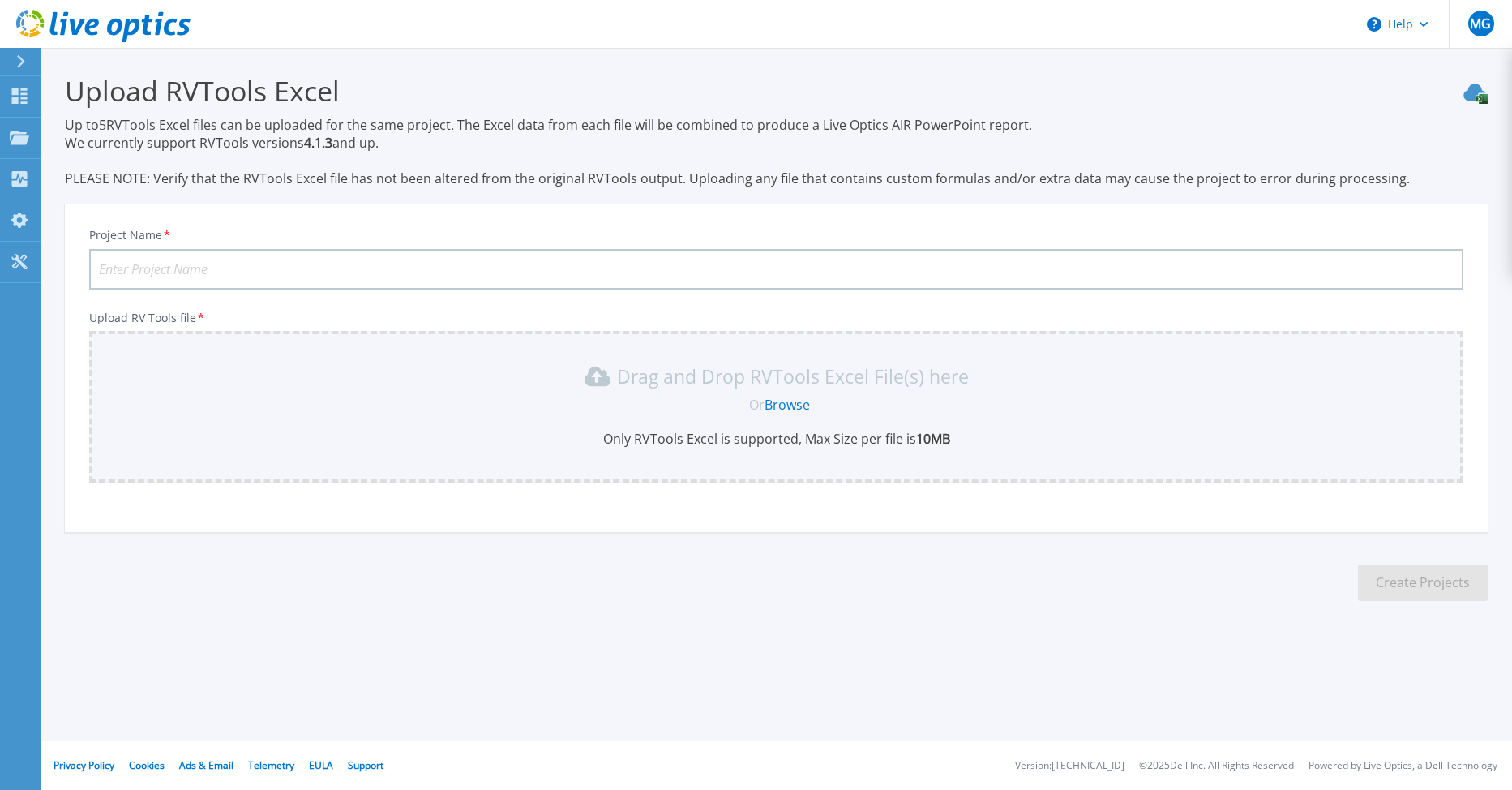
click at [348, 266] on input "Project Name *" at bounding box center [777, 269] width 1375 height 40
type input "Vxrail"
click at [781, 396] on link "Browse" at bounding box center [787, 404] width 45 height 18
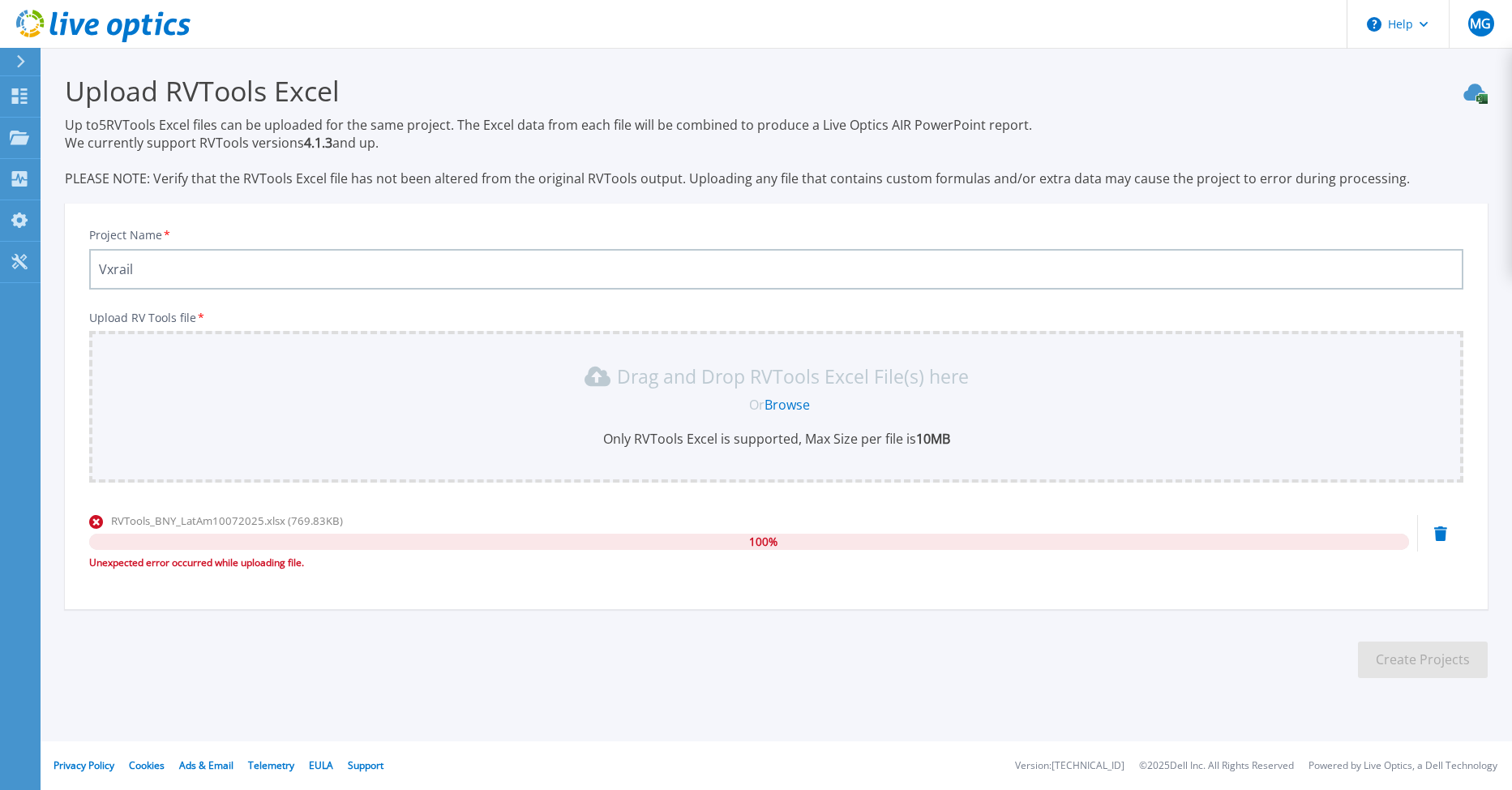
click at [15, 56] on div at bounding box center [28, 61] width 26 height 27
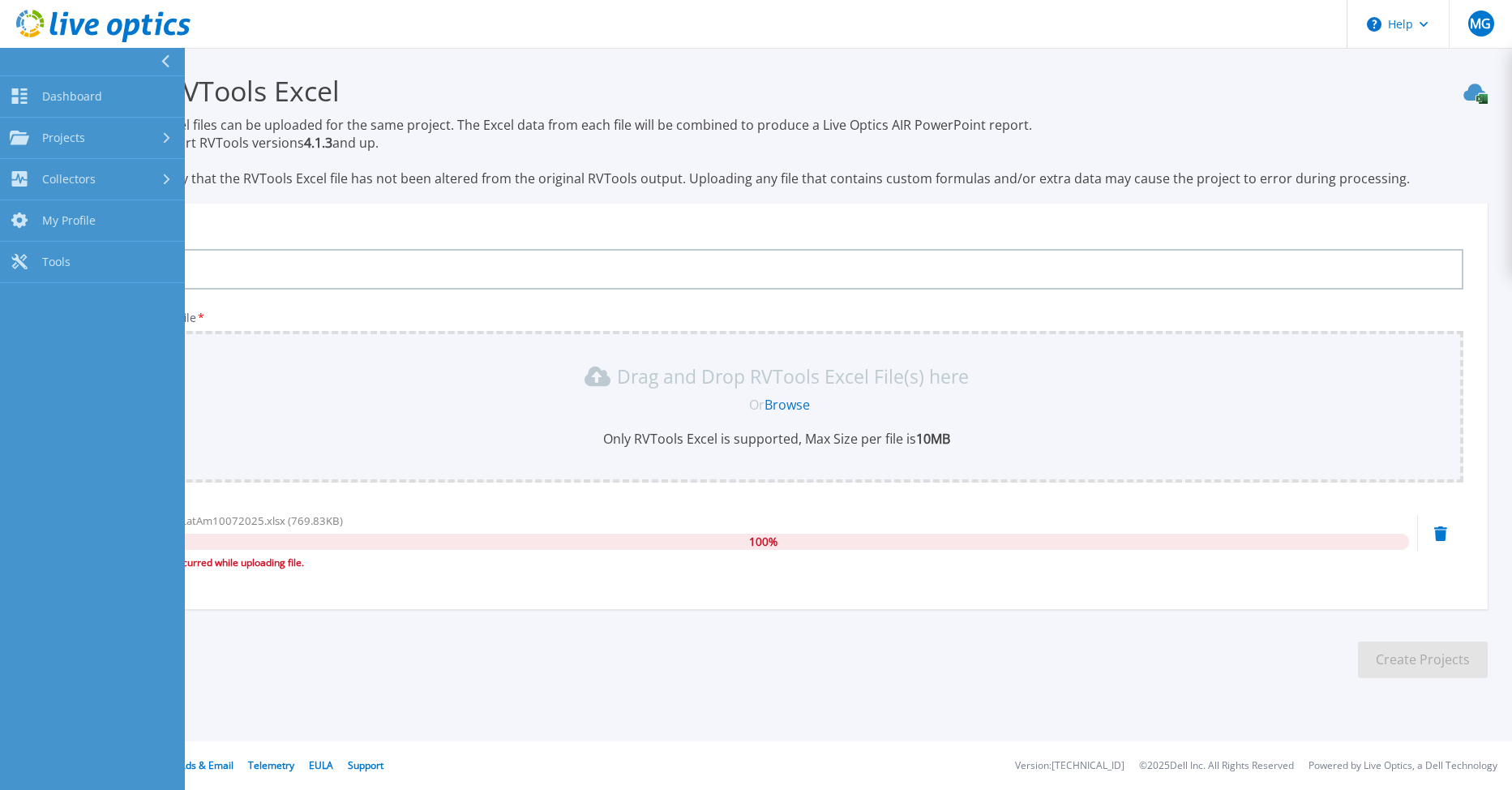
click at [99, 23] on icon at bounding box center [103, 25] width 175 height 33
